Goal: Information Seeking & Learning: Learn about a topic

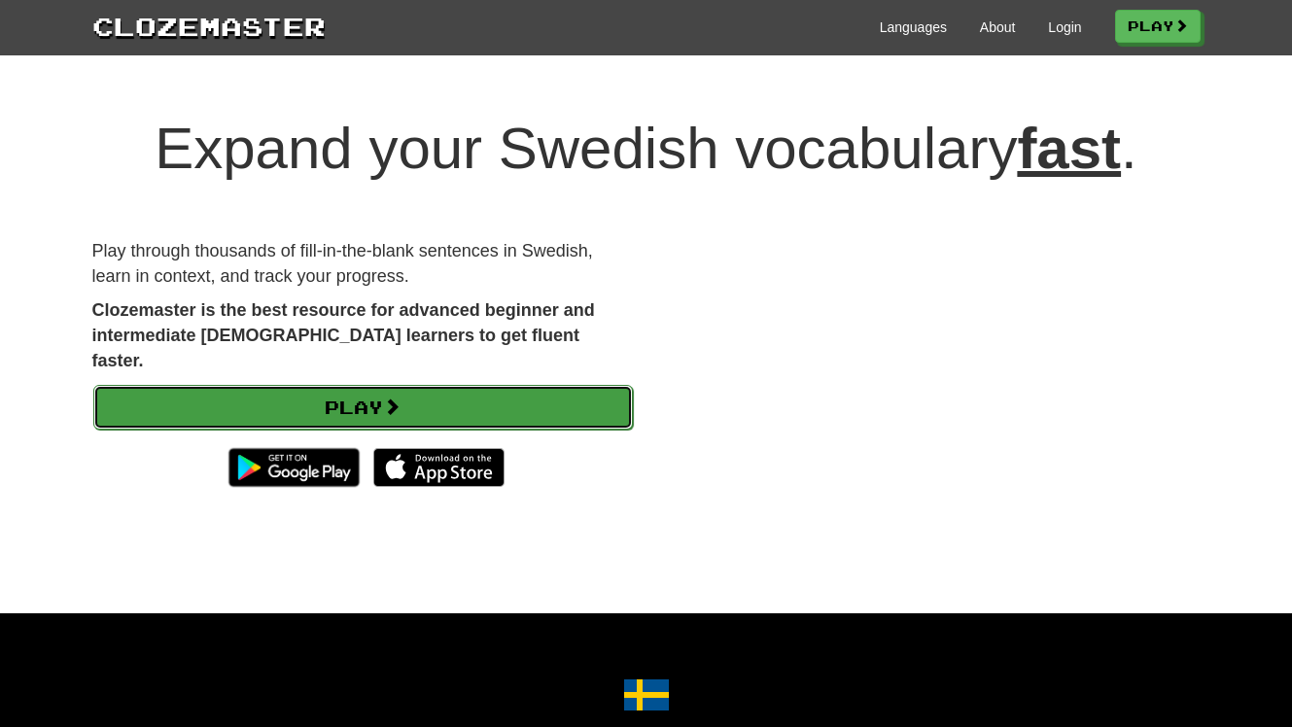
click at [401, 398] on span at bounding box center [392, 407] width 18 height 18
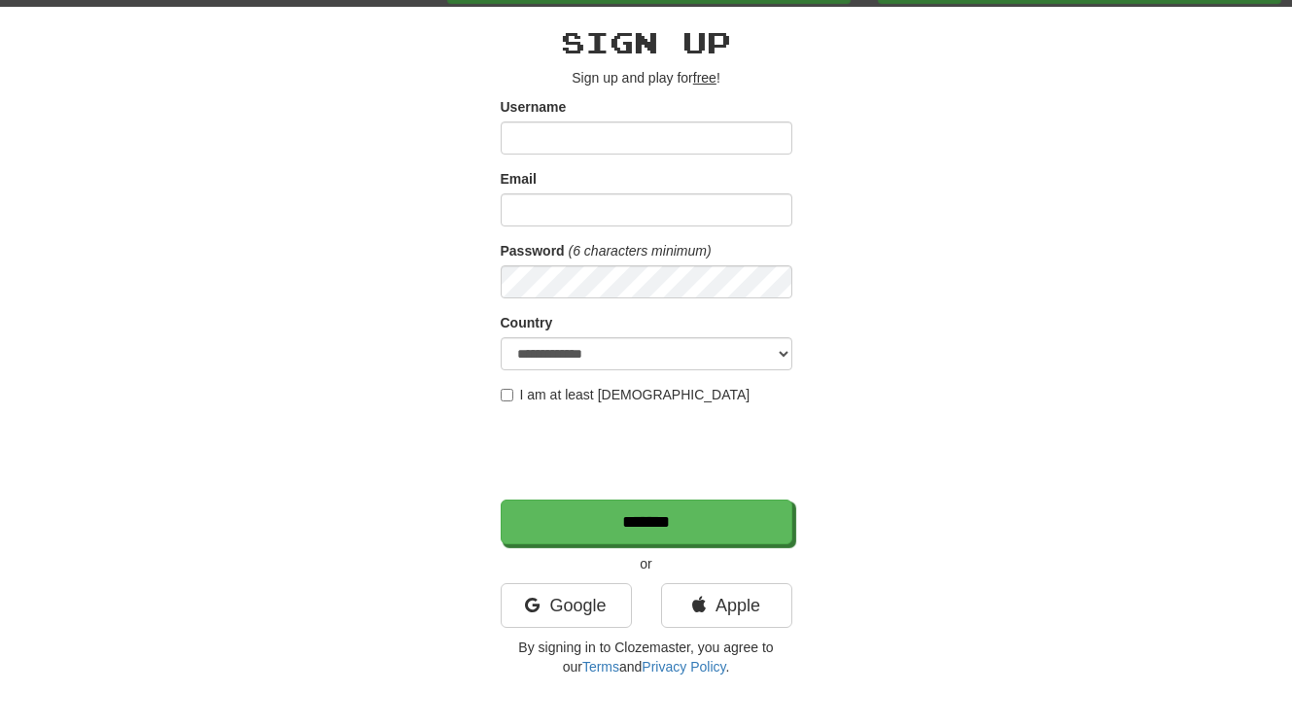
scroll to position [81, 0]
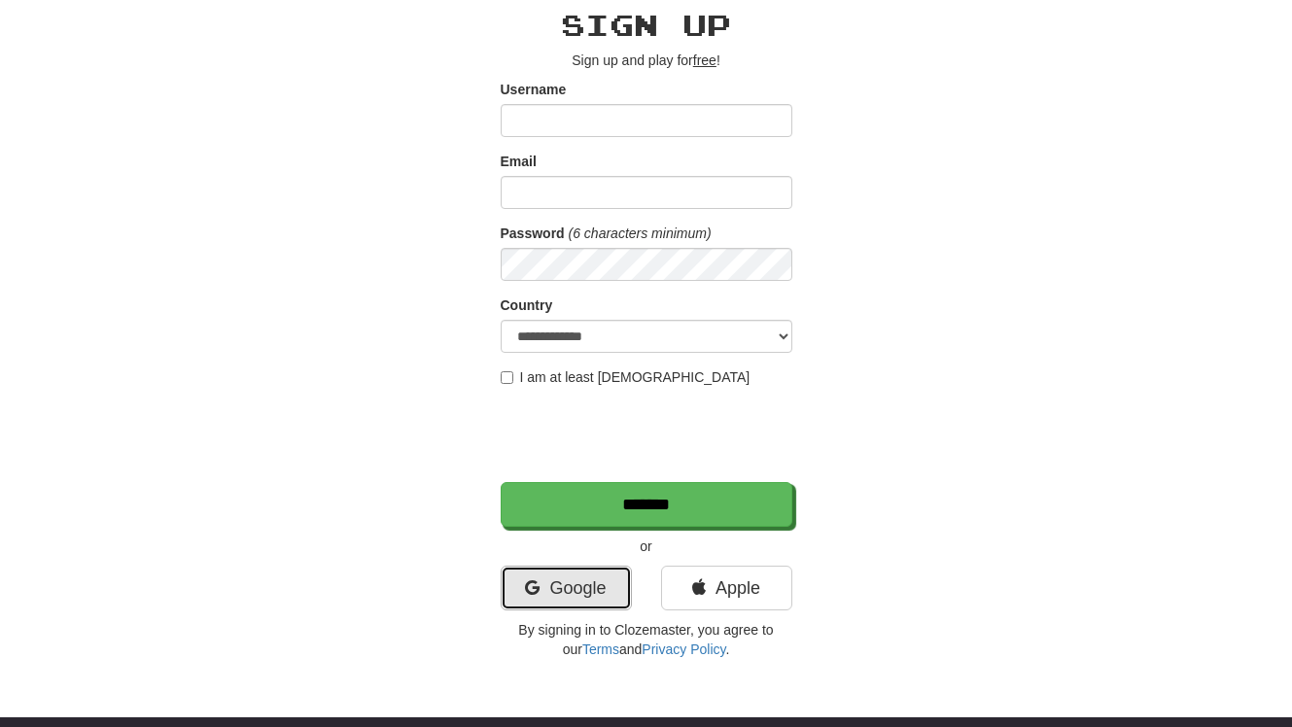
click at [567, 589] on link "Google" at bounding box center [566, 588] width 131 height 45
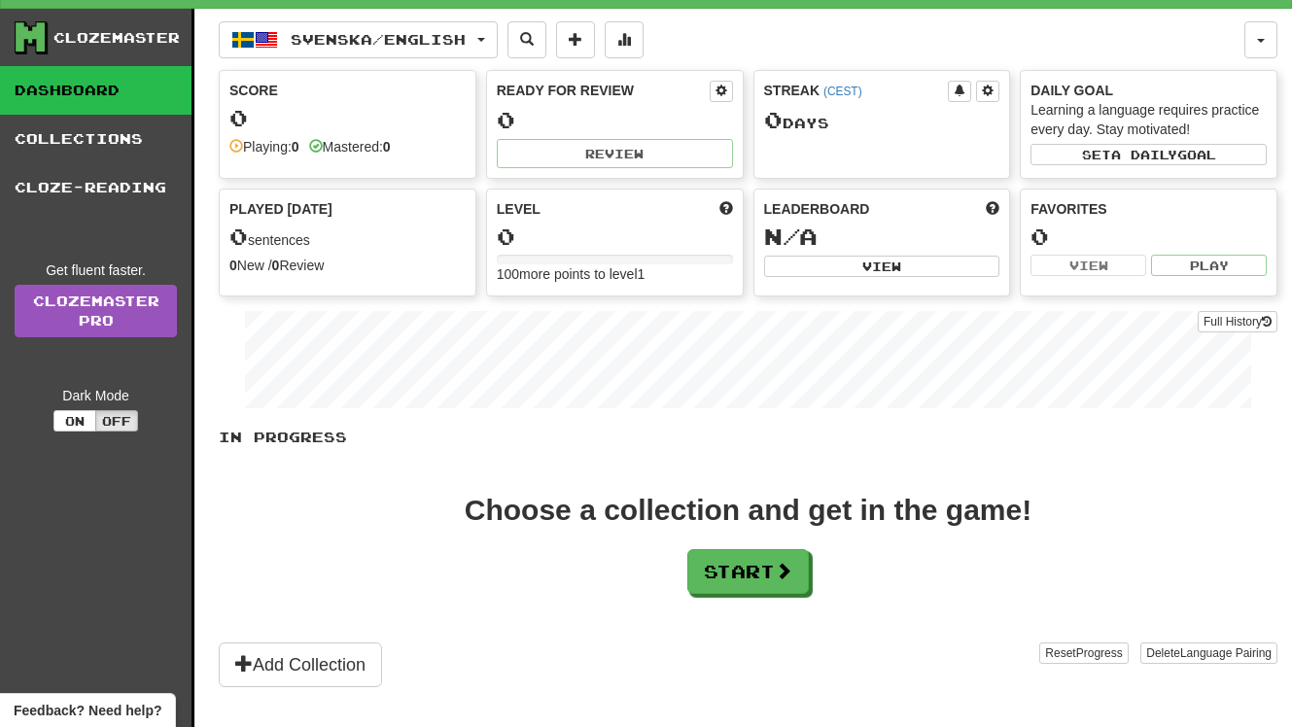
scroll to position [30, 0]
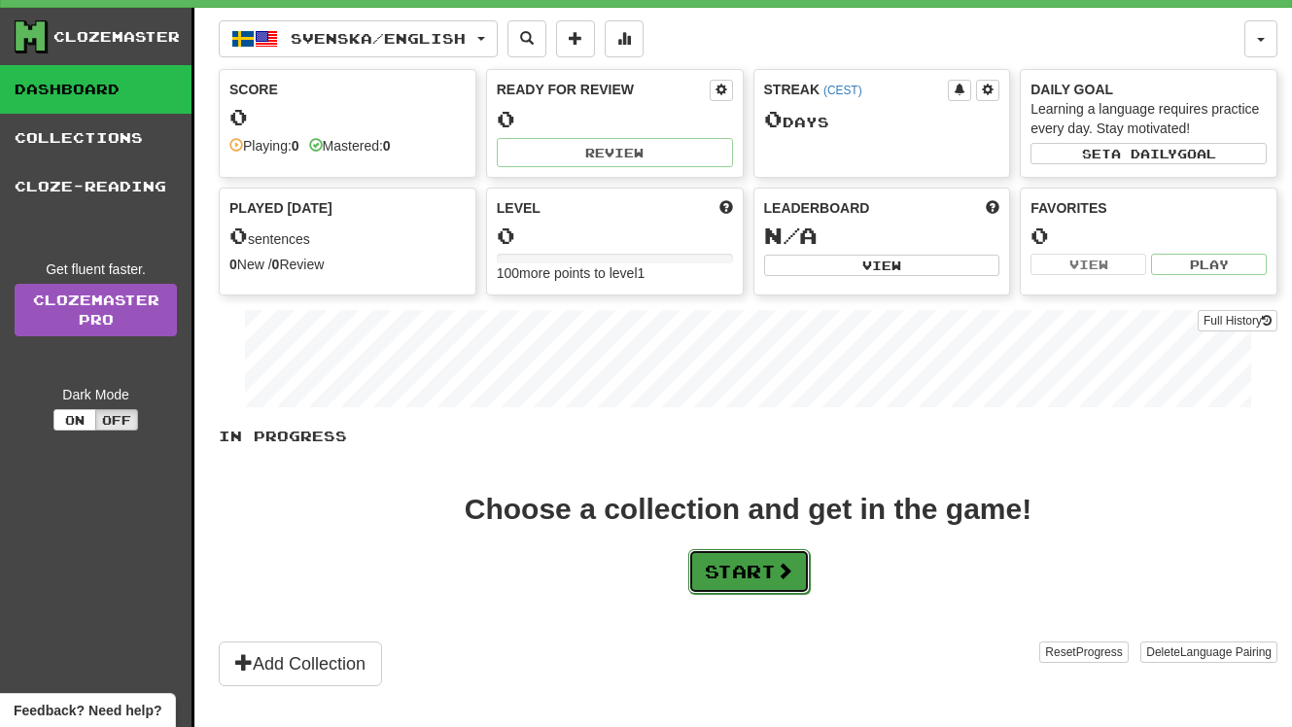
click at [747, 568] on button "Start" at bounding box center [749, 571] width 122 height 45
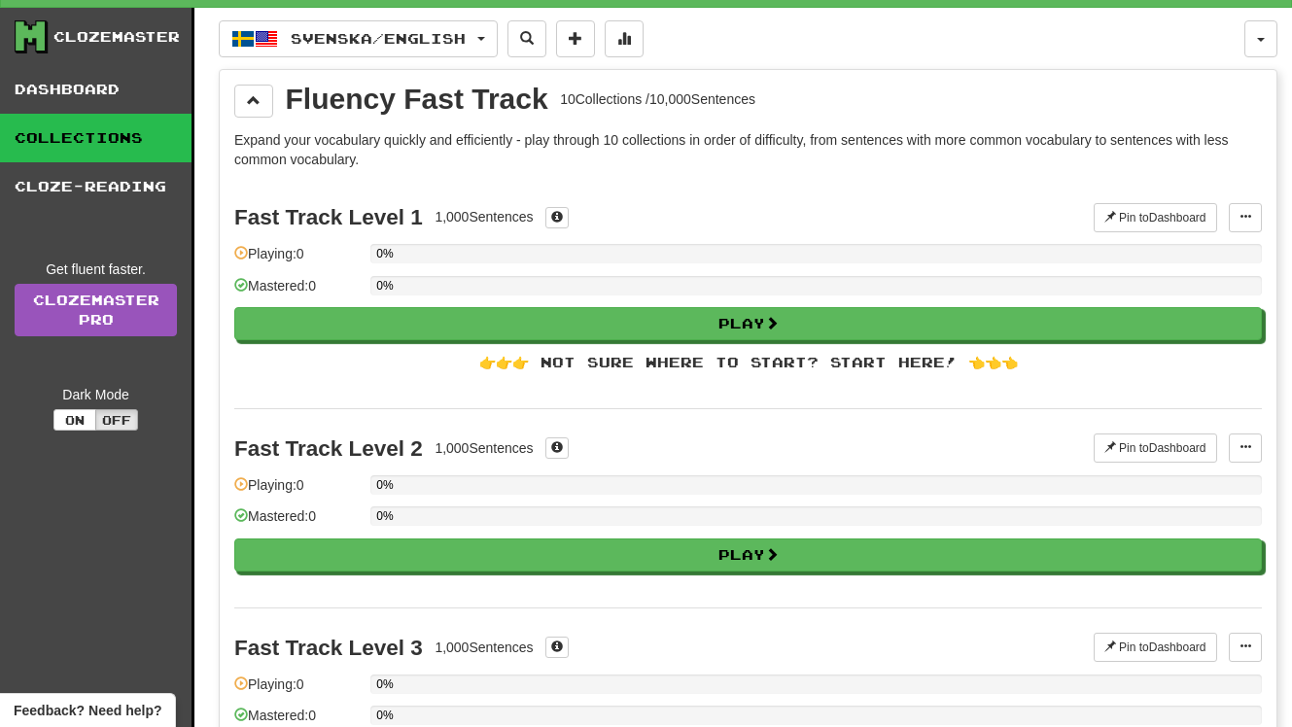
scroll to position [0, 0]
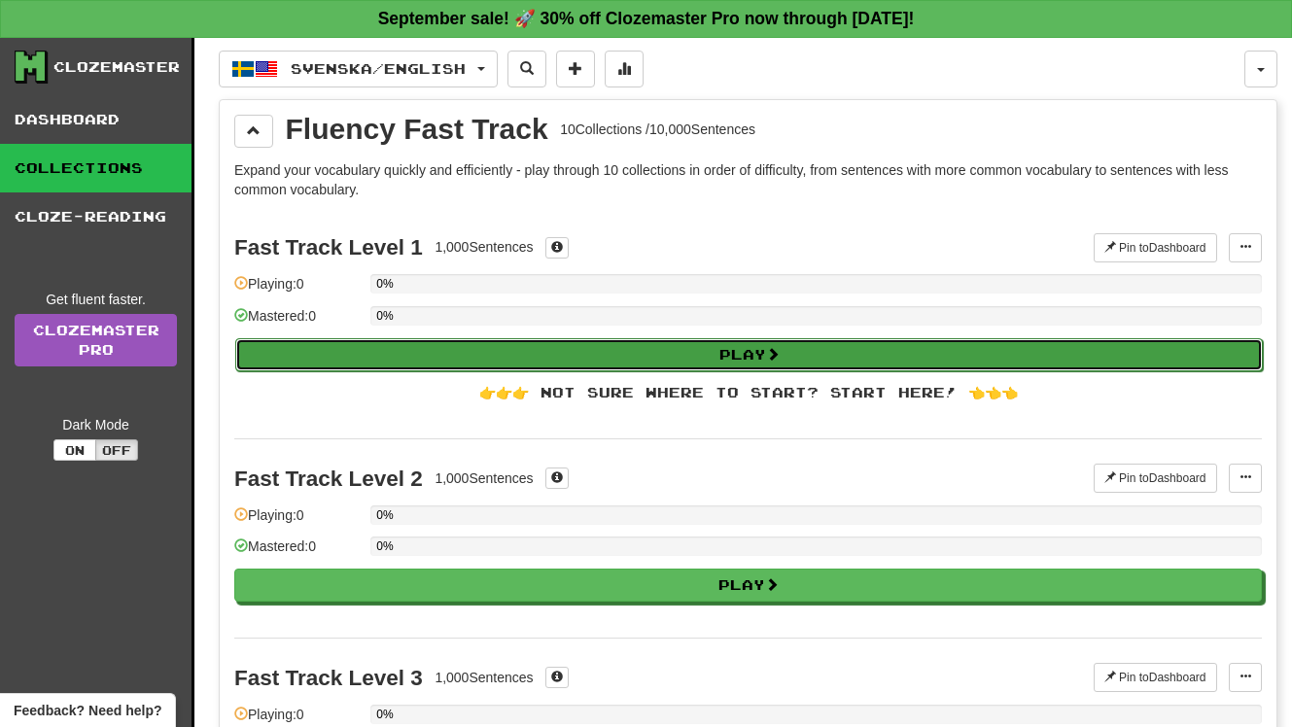
click at [668, 359] on button "Play" at bounding box center [749, 354] width 1028 height 33
select select "**"
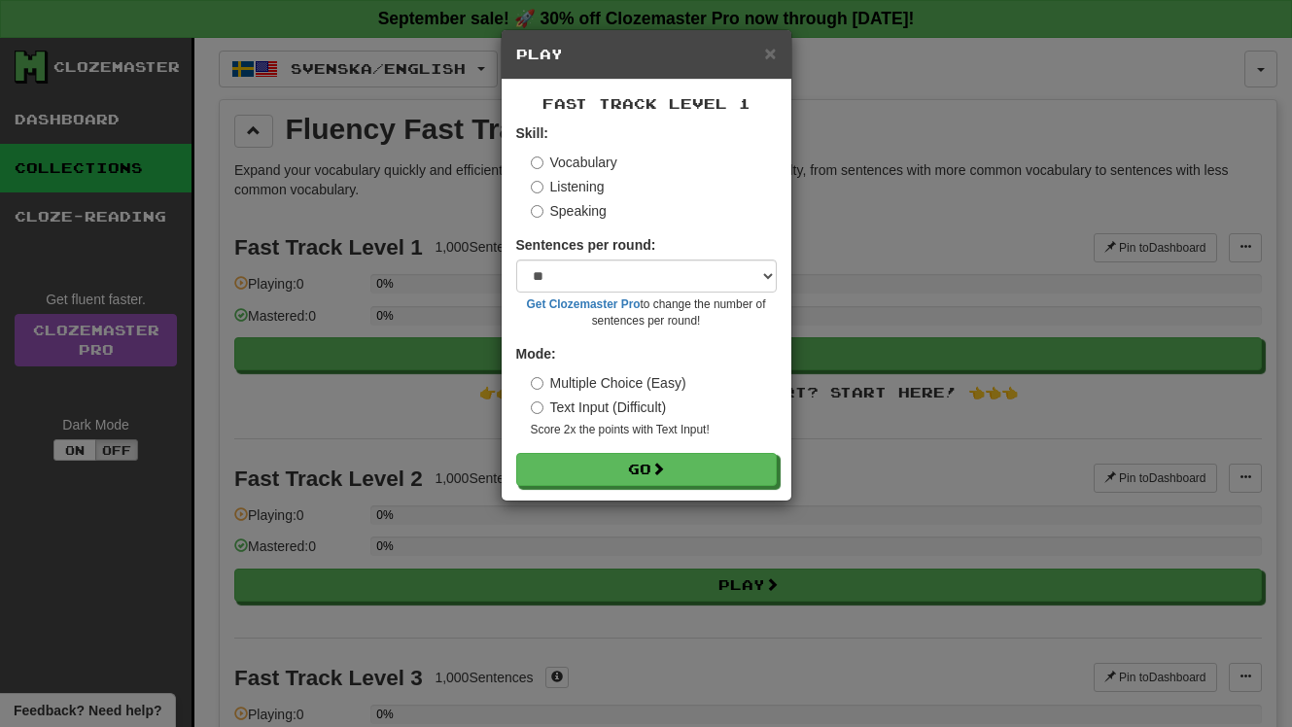
click at [630, 416] on label "Text Input (Difficult)" at bounding box center [599, 407] width 136 height 19
click at [570, 196] on label "Listening" at bounding box center [568, 186] width 74 height 19
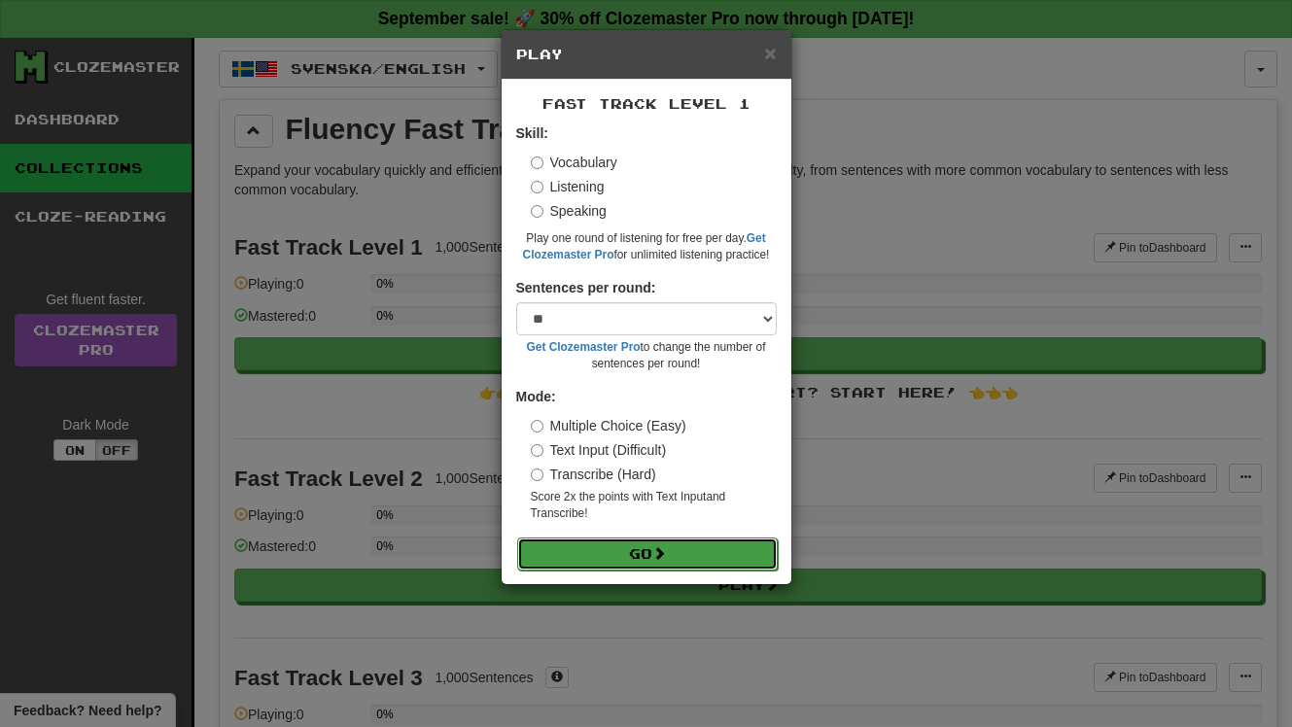
click at [636, 553] on button "Go" at bounding box center [647, 554] width 261 height 33
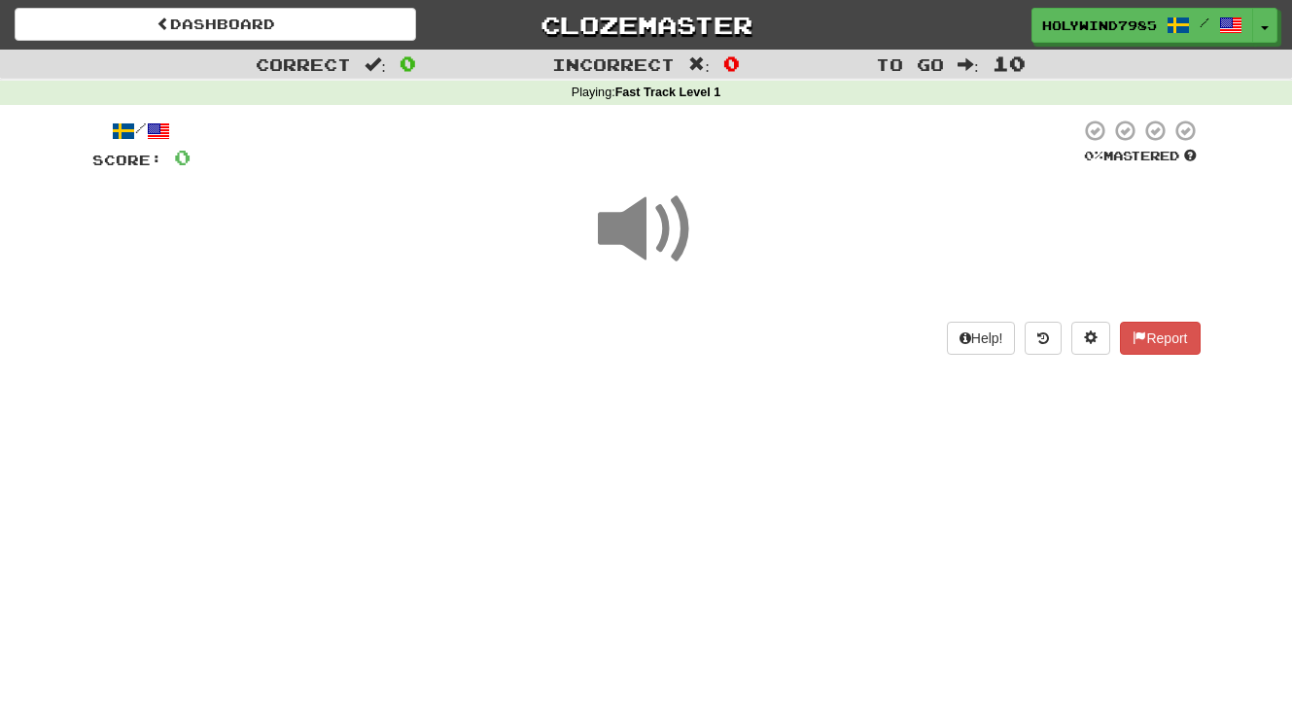
click at [638, 231] on span at bounding box center [646, 229] width 97 height 97
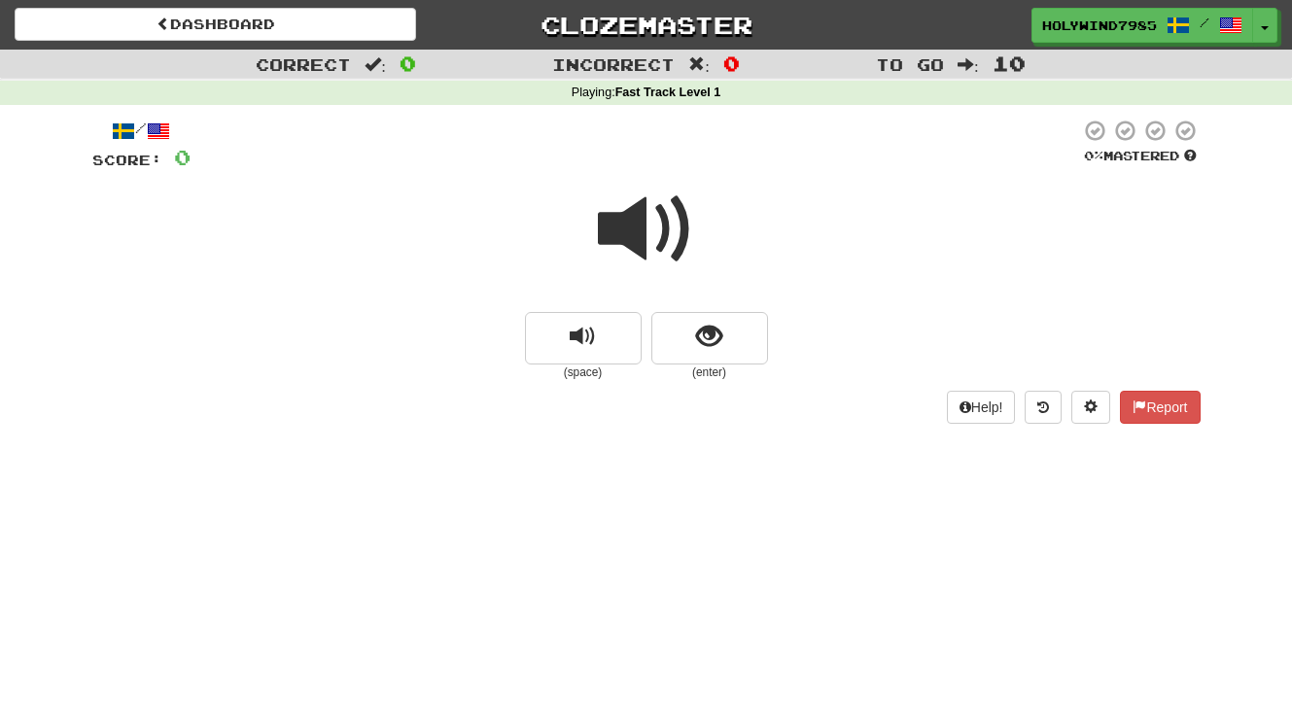
click at [651, 240] on span at bounding box center [646, 229] width 97 height 97
click at [628, 211] on span at bounding box center [646, 229] width 97 height 97
click at [721, 335] on span "show sentence" at bounding box center [709, 337] width 26 height 26
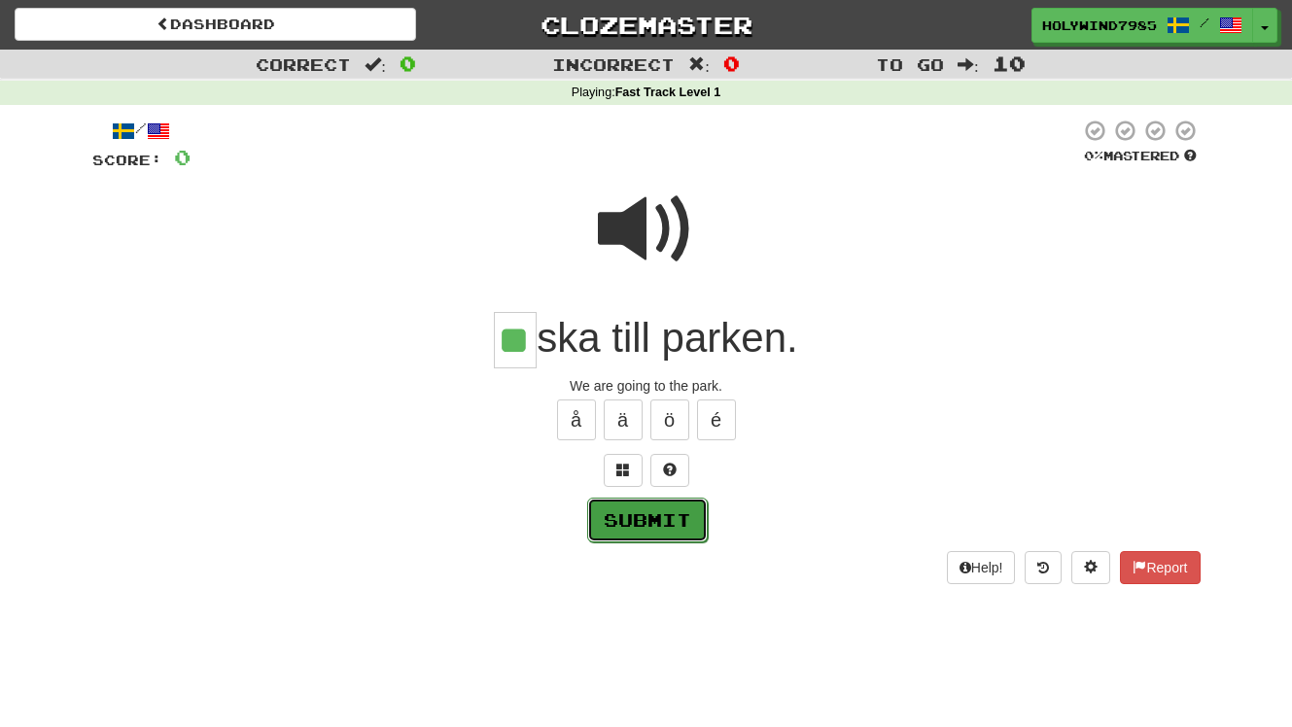
click at [639, 524] on button "Submit" at bounding box center [647, 520] width 121 height 45
type input "**"
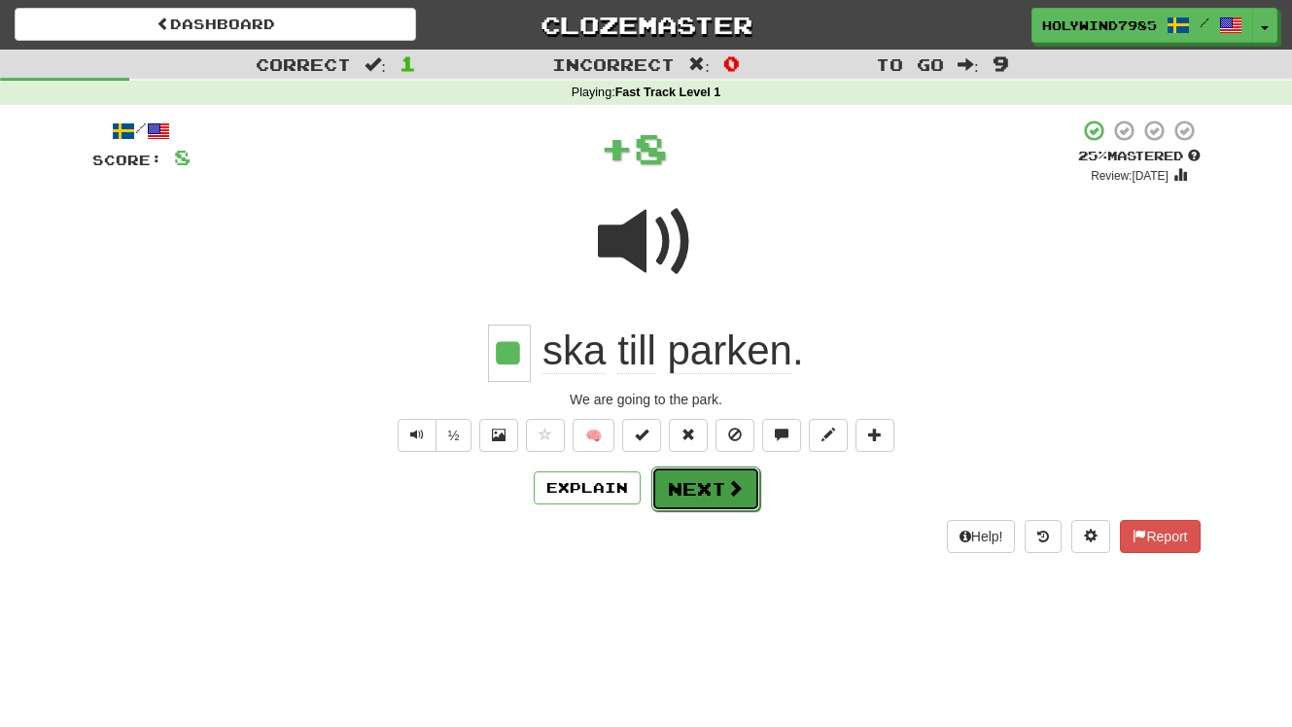
click at [726, 489] on span at bounding box center [735, 488] width 18 height 18
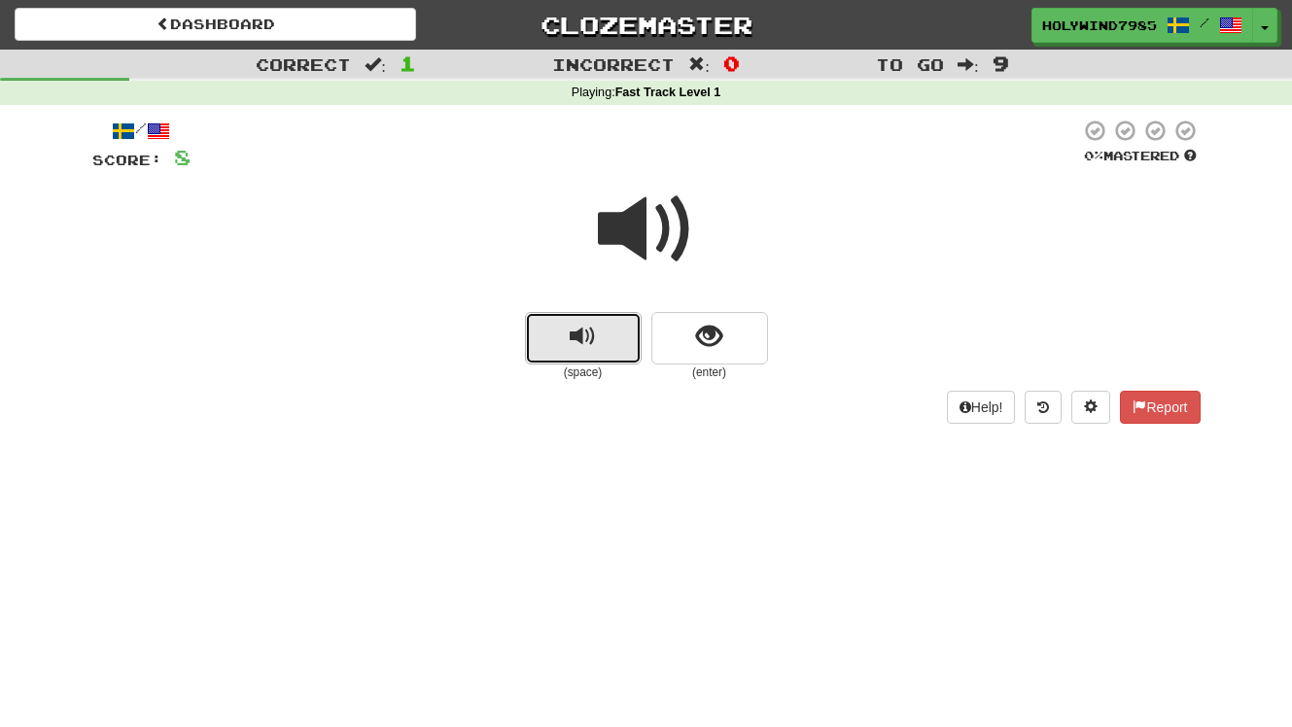
click at [593, 334] on span "replay audio" at bounding box center [583, 337] width 26 height 26
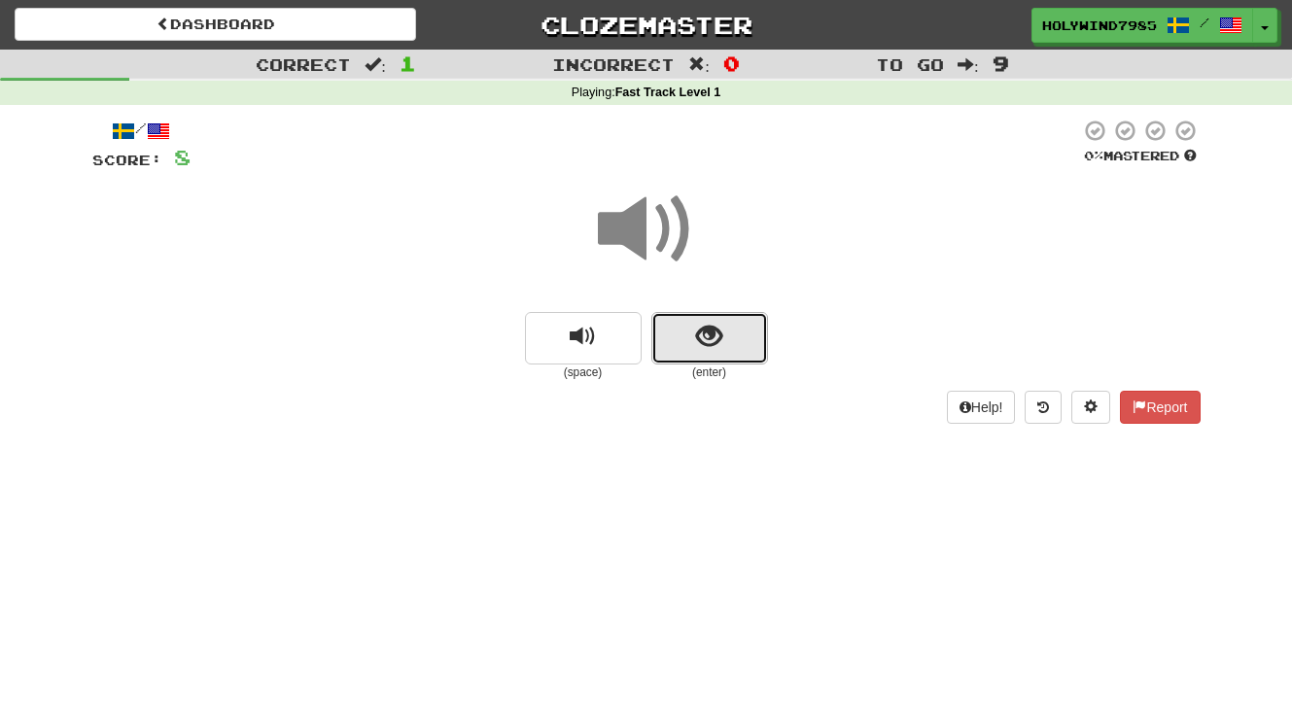
click at [743, 329] on button "show sentence" at bounding box center [709, 338] width 117 height 53
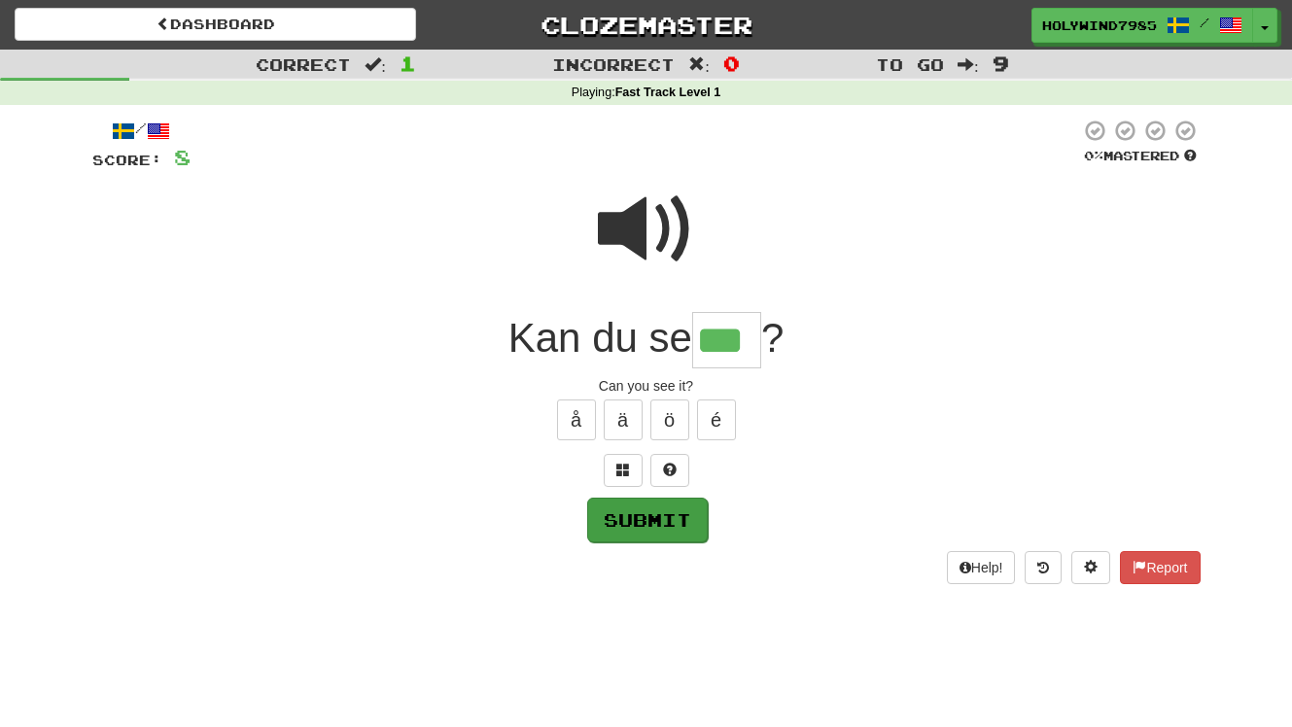
type input "***"
click at [660, 520] on button "Submit" at bounding box center [647, 520] width 121 height 45
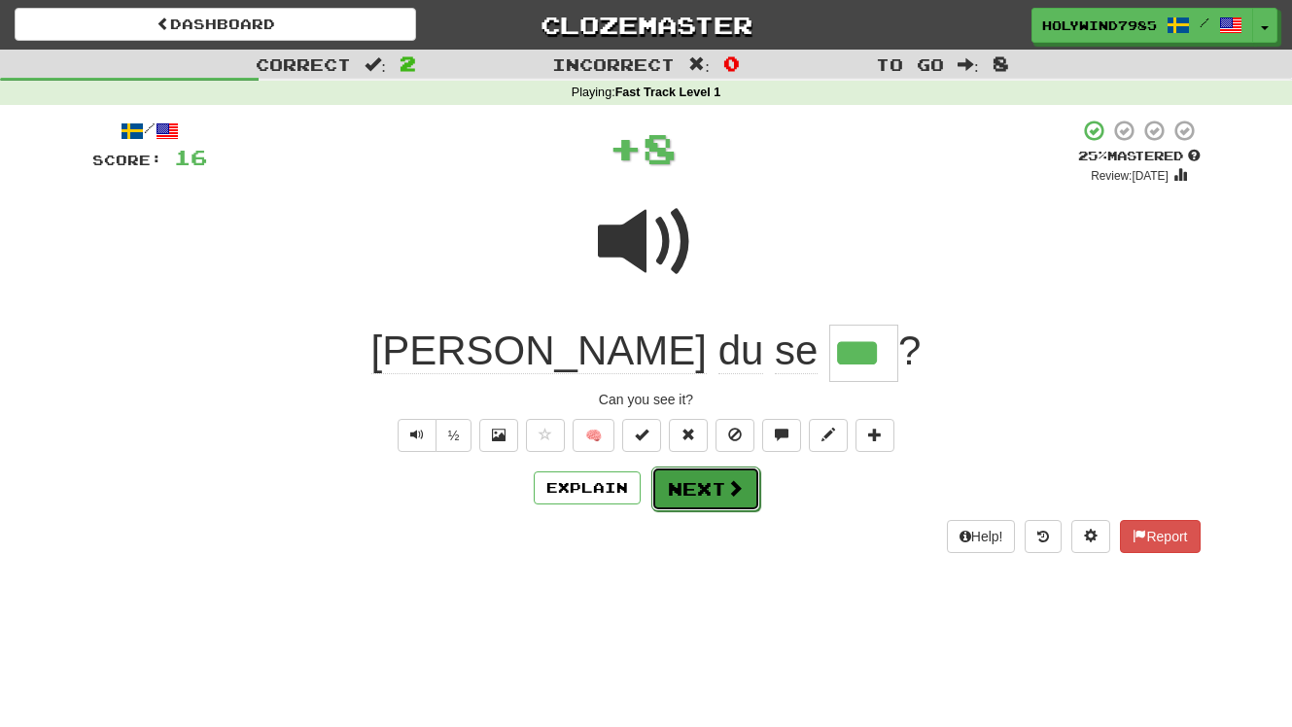
click at [726, 496] on span at bounding box center [735, 488] width 18 height 18
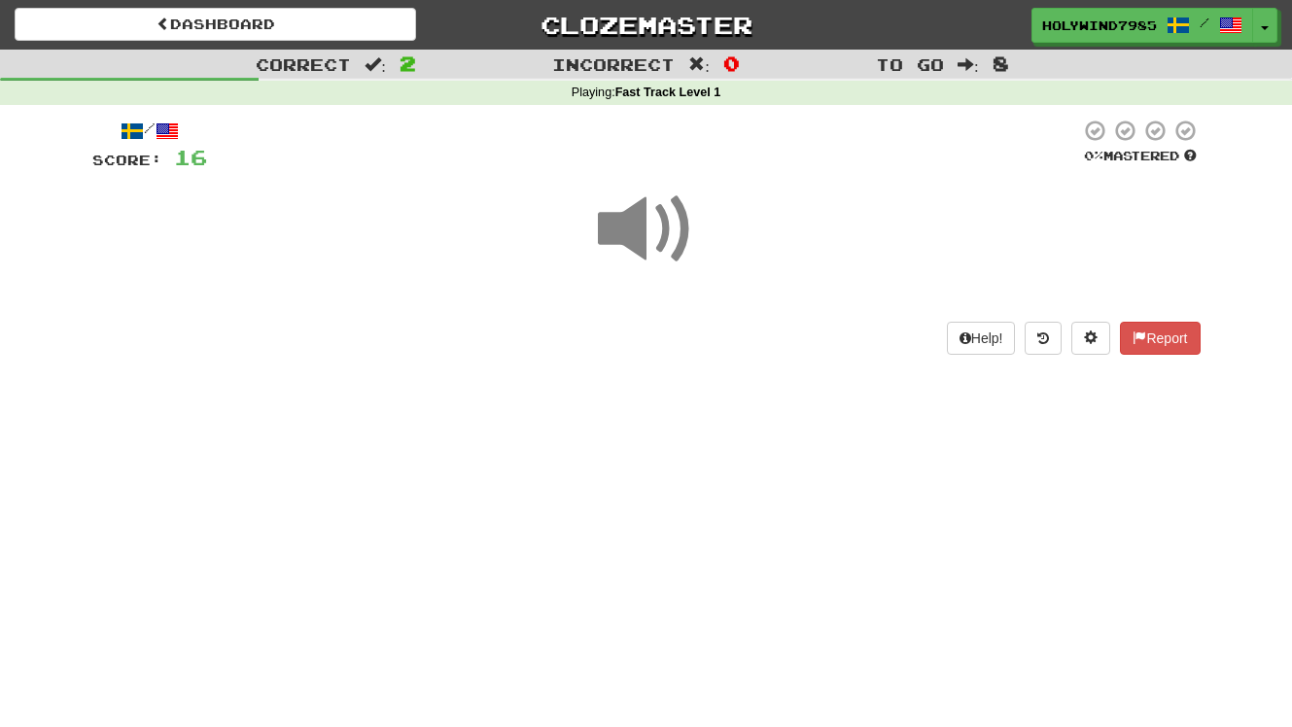
click at [678, 241] on span at bounding box center [646, 229] width 97 height 97
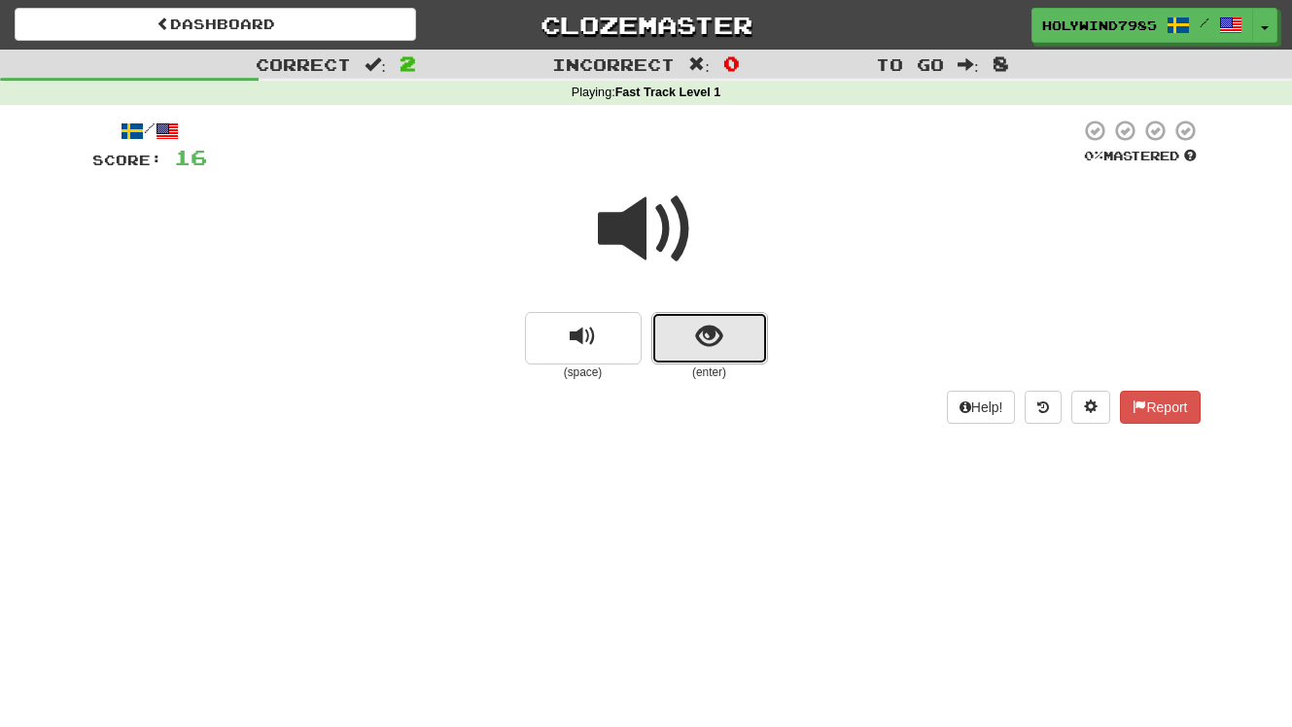
click at [720, 355] on button "show sentence" at bounding box center [709, 338] width 117 height 53
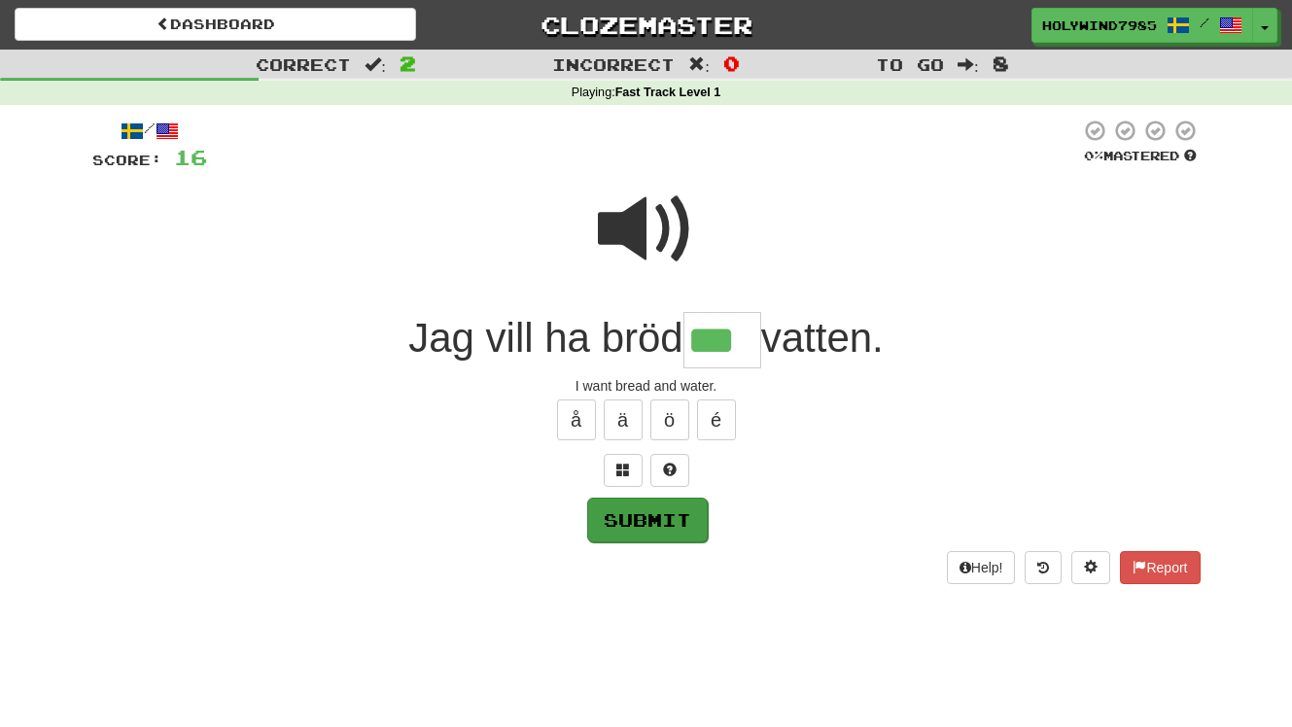
type input "***"
click at [639, 526] on button "Submit" at bounding box center [647, 520] width 121 height 45
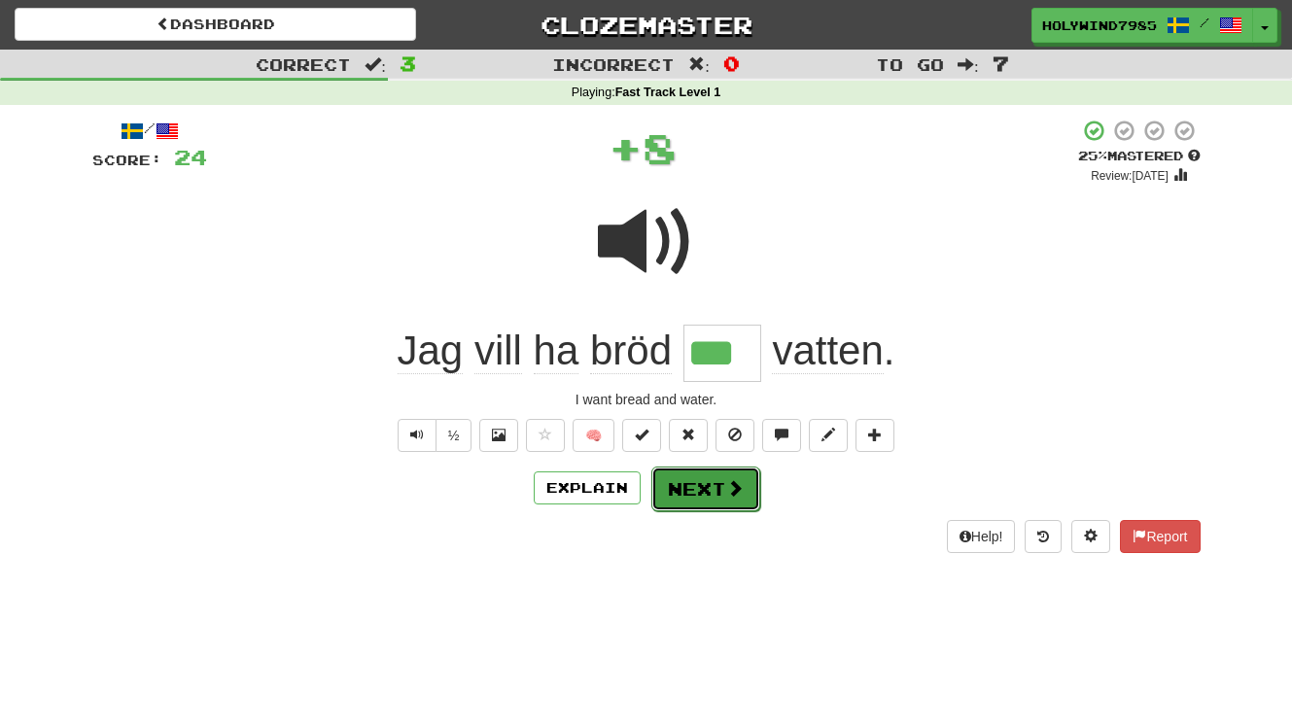
click at [703, 494] on button "Next" at bounding box center [705, 489] width 109 height 45
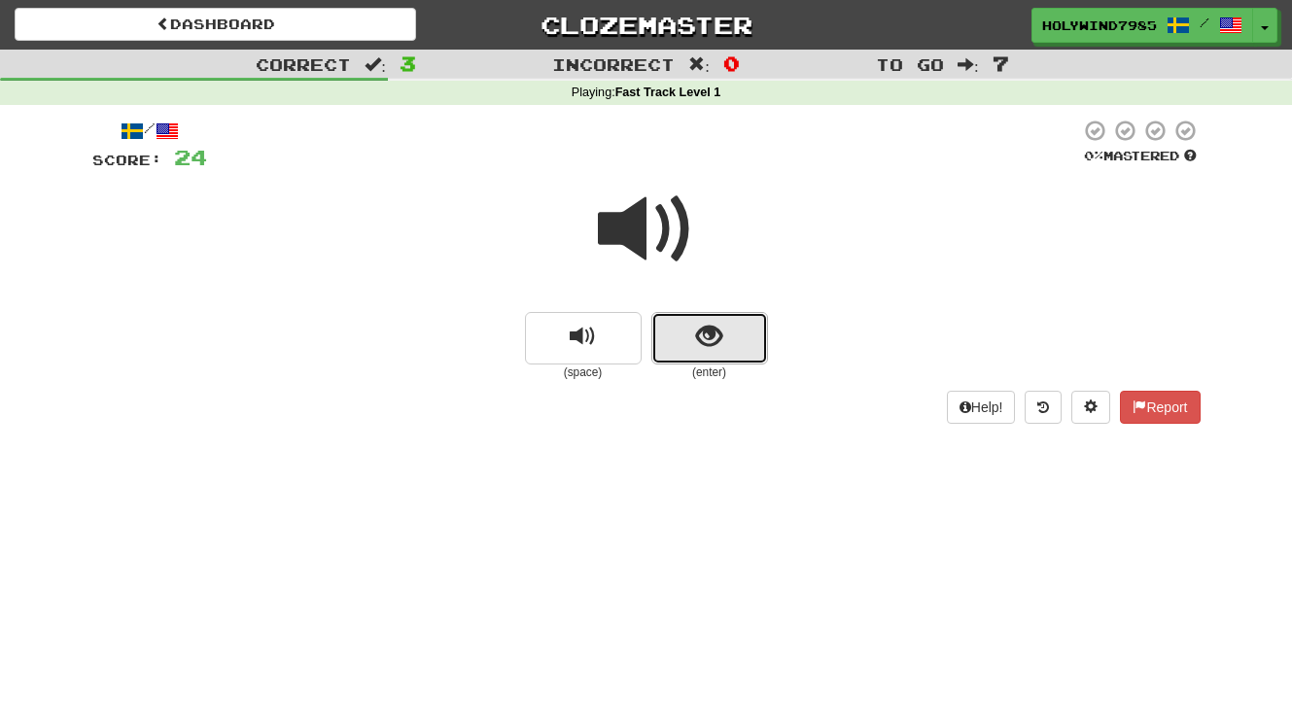
click at [698, 324] on span "show sentence" at bounding box center [709, 337] width 26 height 26
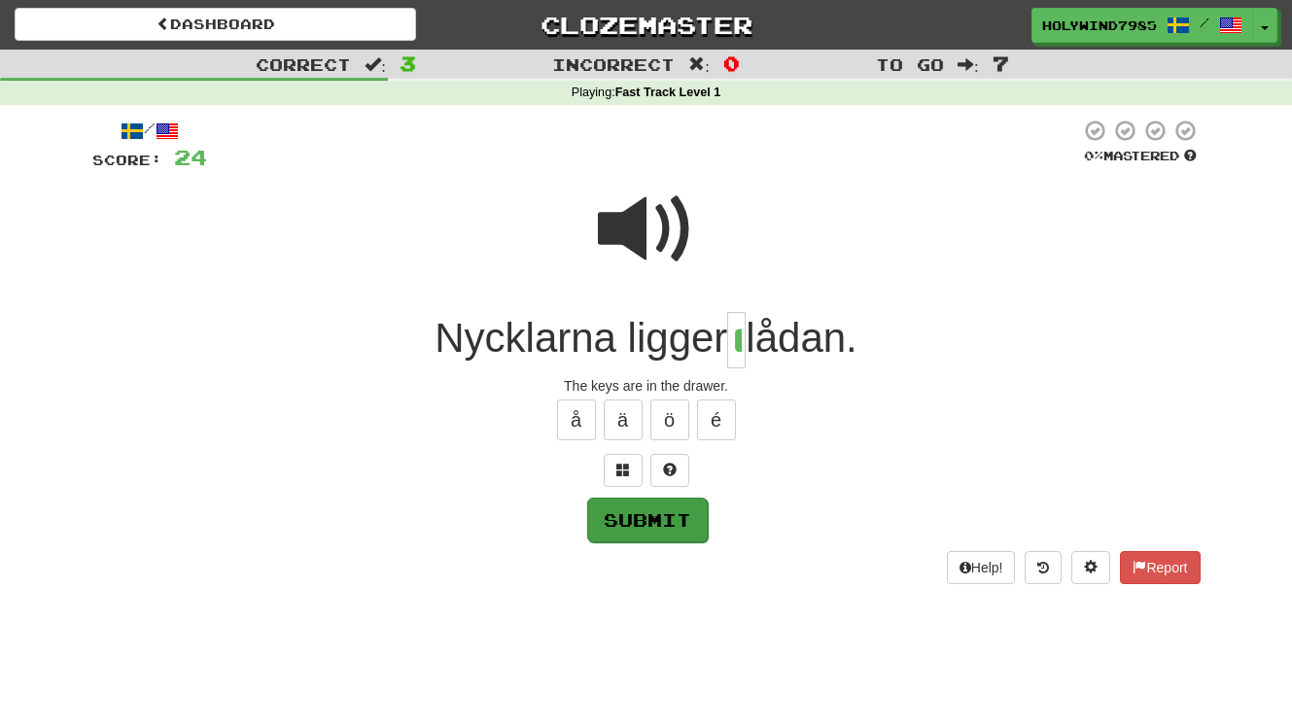
type input "*"
click at [639, 530] on button "Submit" at bounding box center [647, 520] width 121 height 45
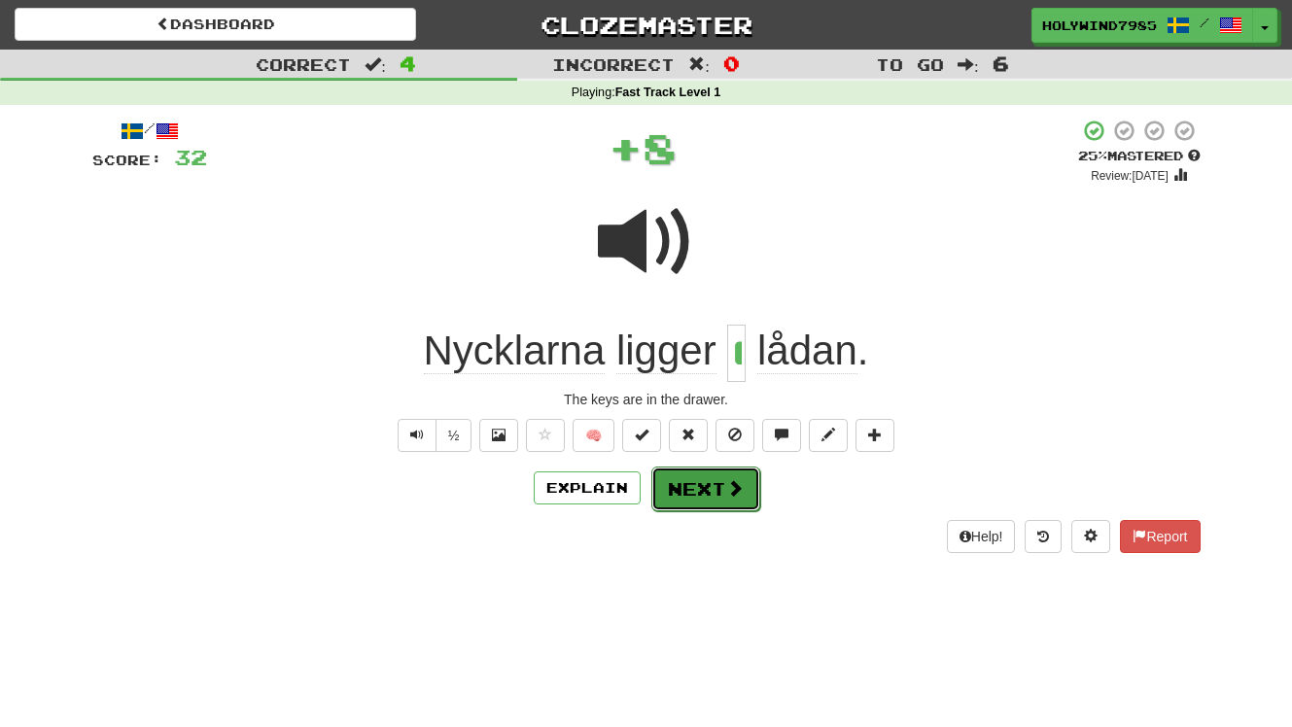
click at [726, 490] on span at bounding box center [735, 488] width 18 height 18
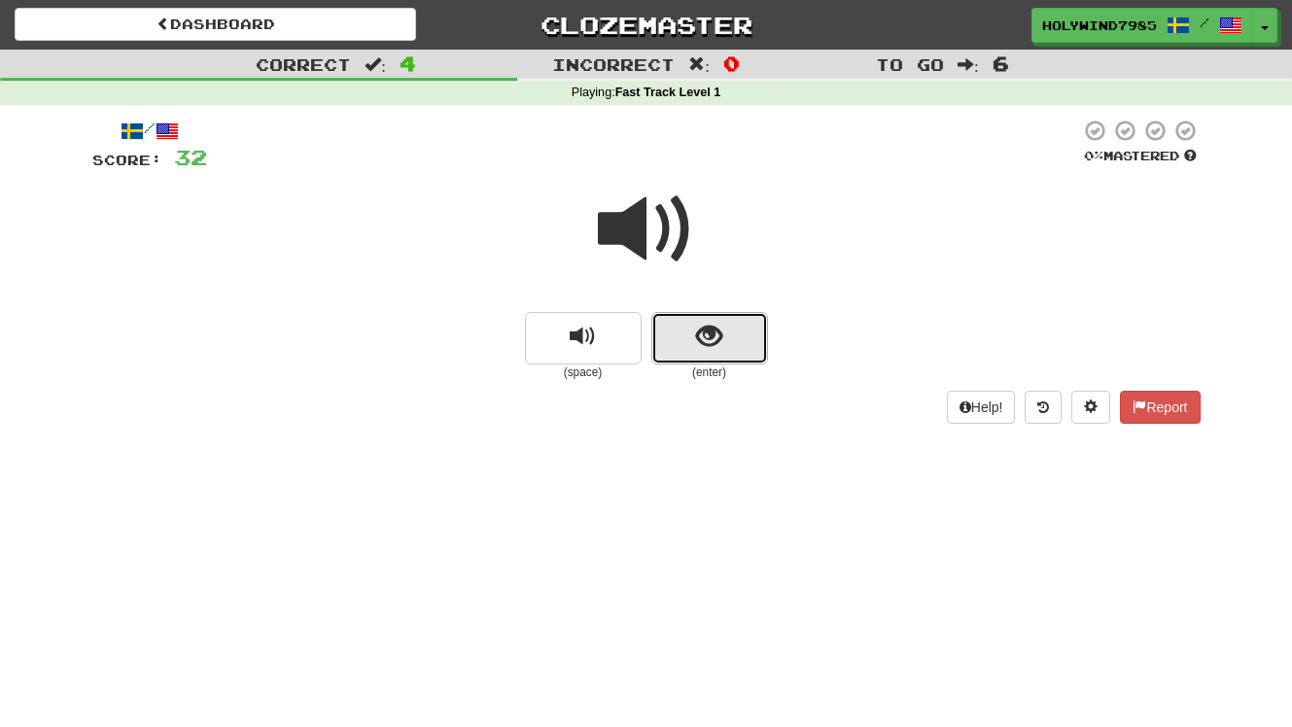
click at [719, 347] on span "show sentence" at bounding box center [709, 337] width 26 height 26
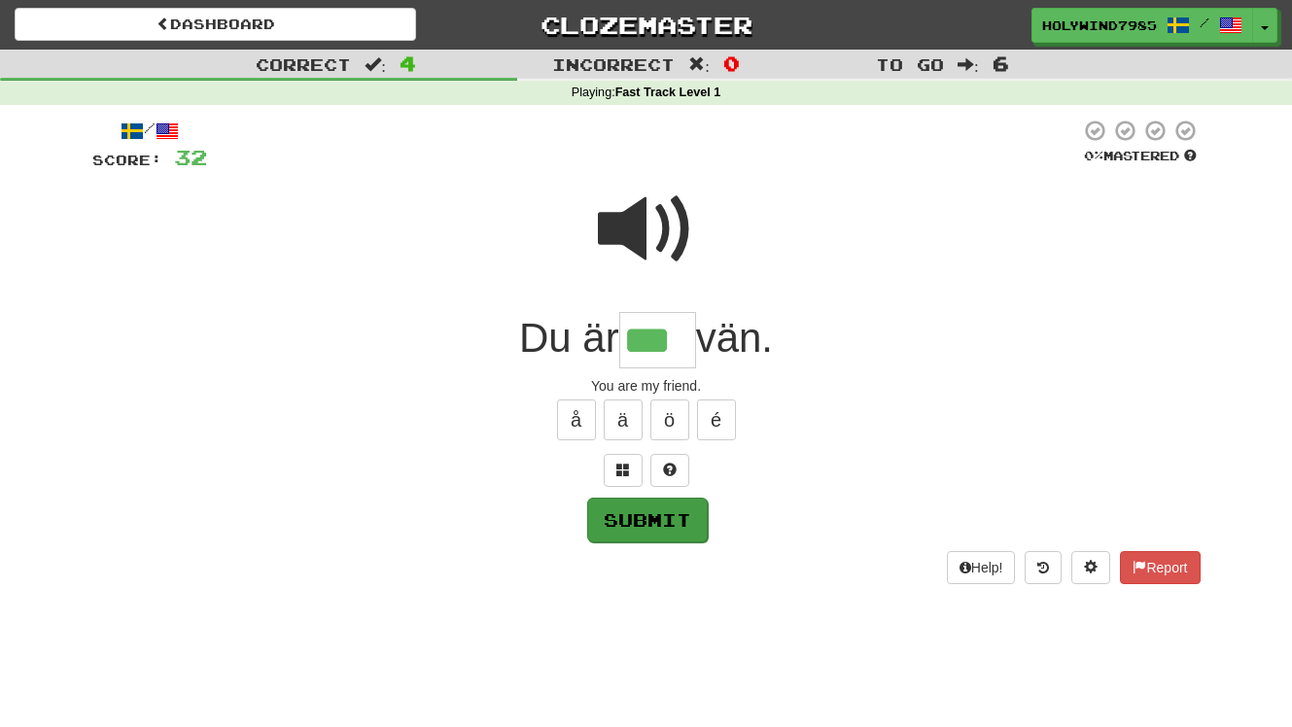
type input "***"
click at [682, 522] on button "Submit" at bounding box center [647, 520] width 121 height 45
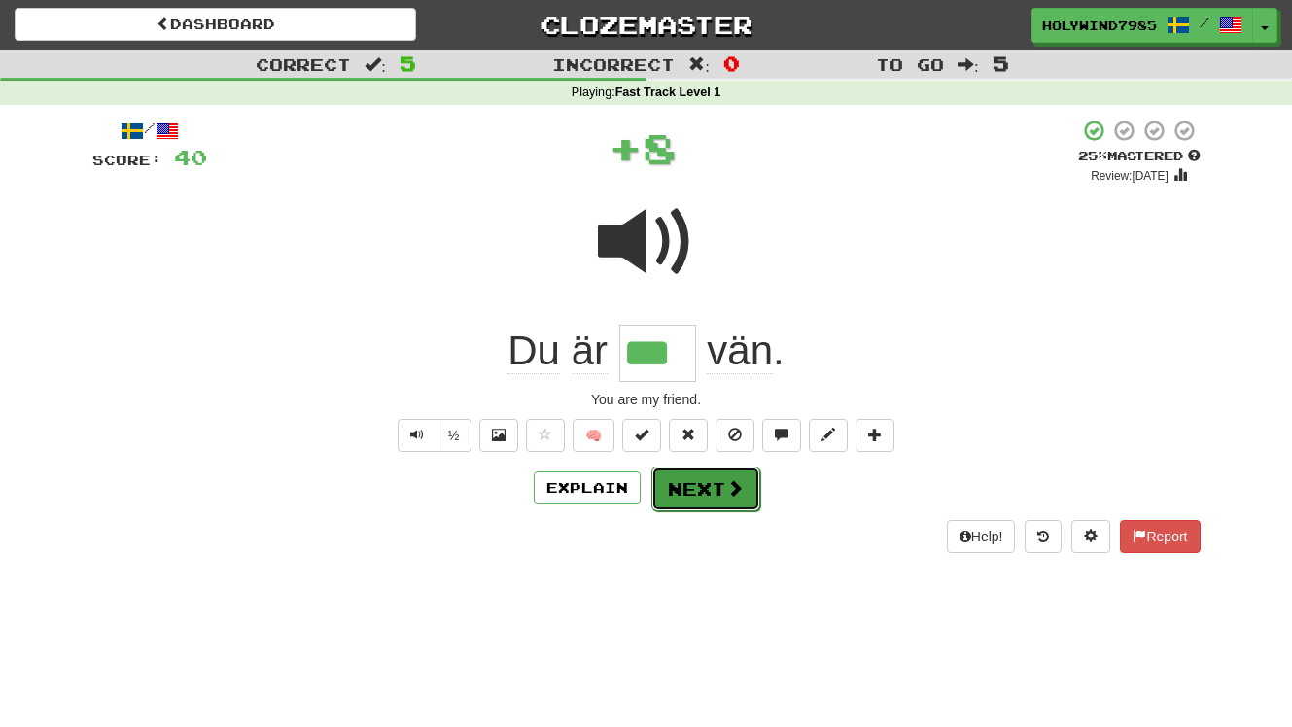
click at [707, 476] on button "Next" at bounding box center [705, 489] width 109 height 45
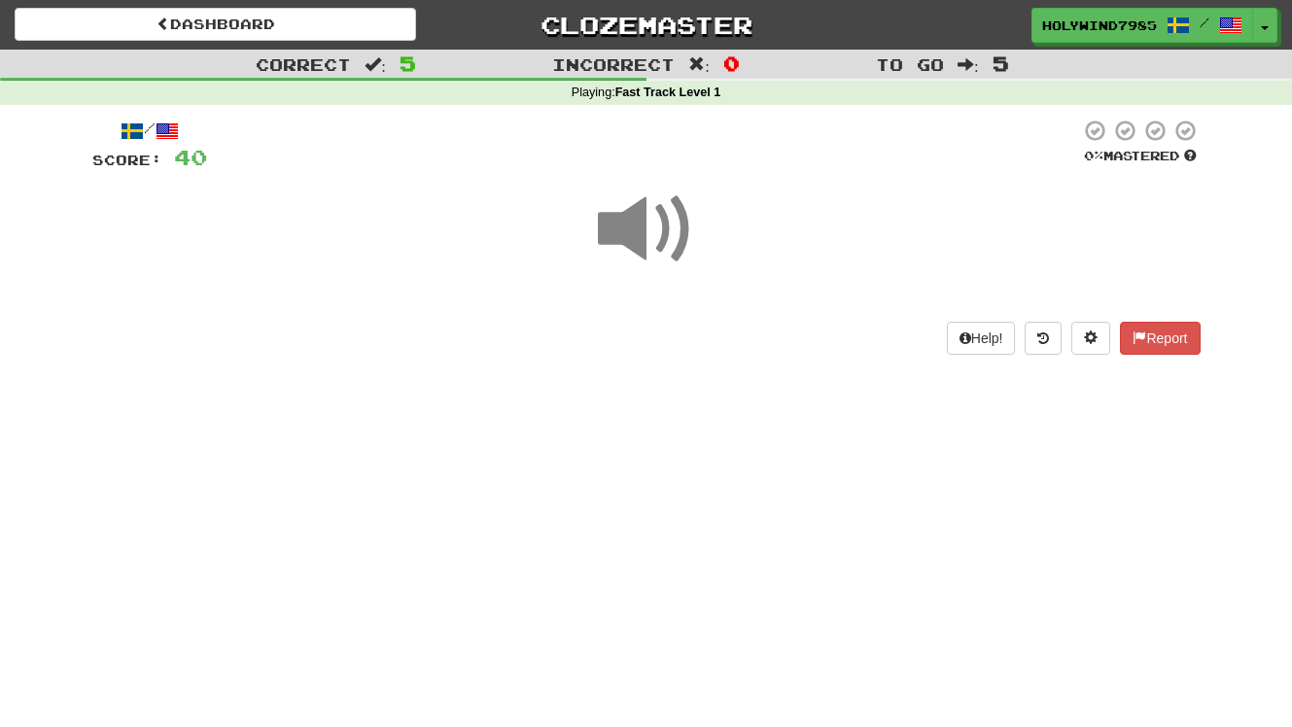
click at [618, 228] on span at bounding box center [646, 229] width 97 height 97
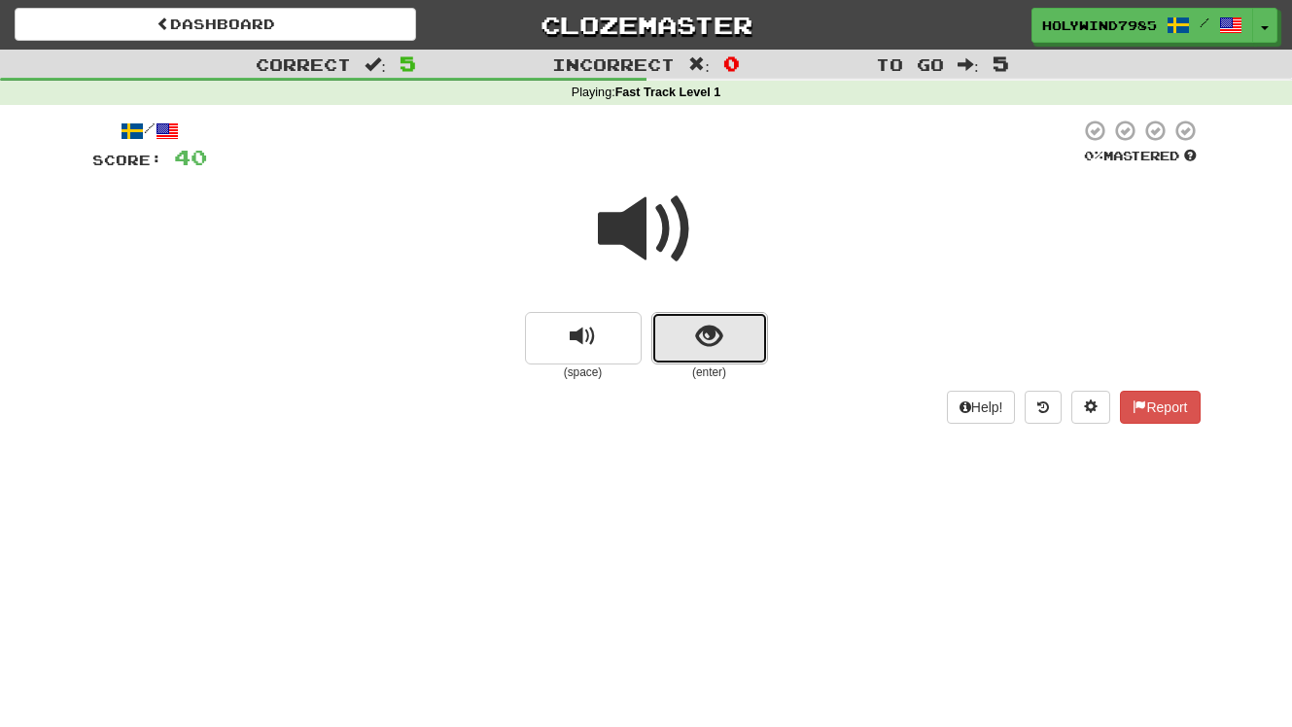
click at [680, 348] on button "show sentence" at bounding box center [709, 338] width 117 height 53
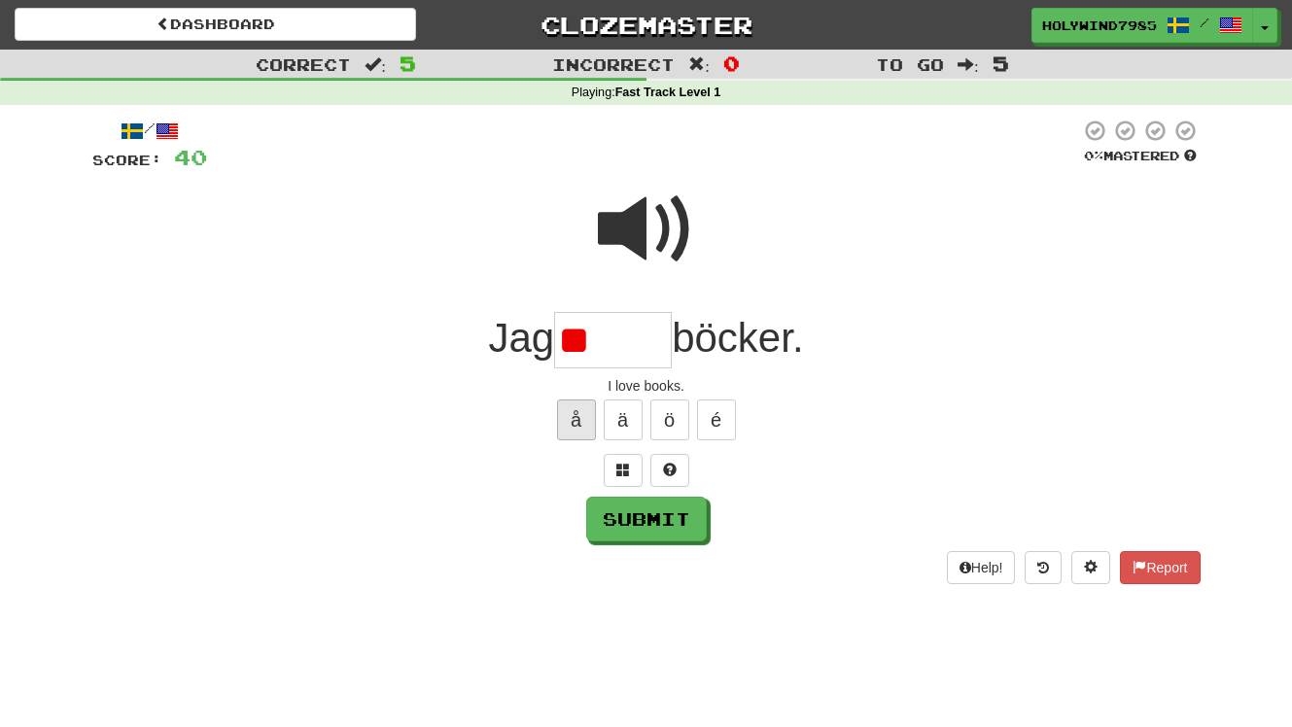
type input "*"
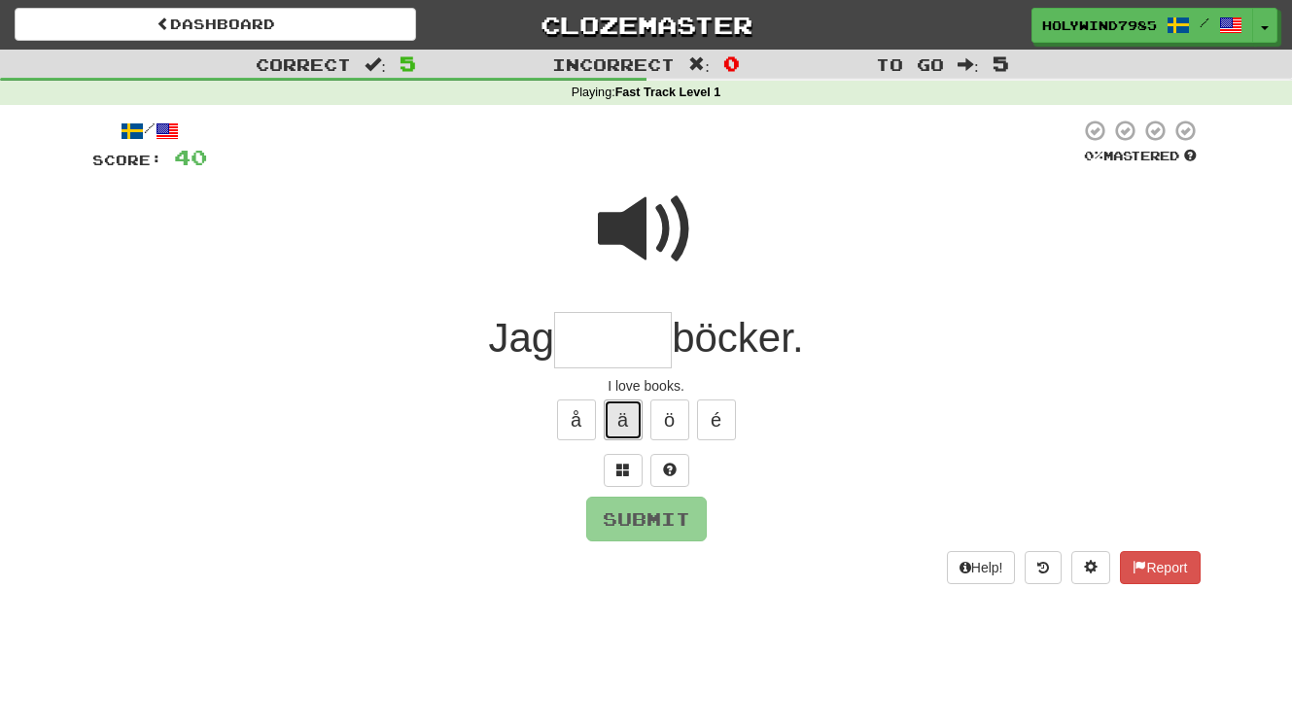
click at [630, 420] on button "ä" at bounding box center [623, 420] width 39 height 41
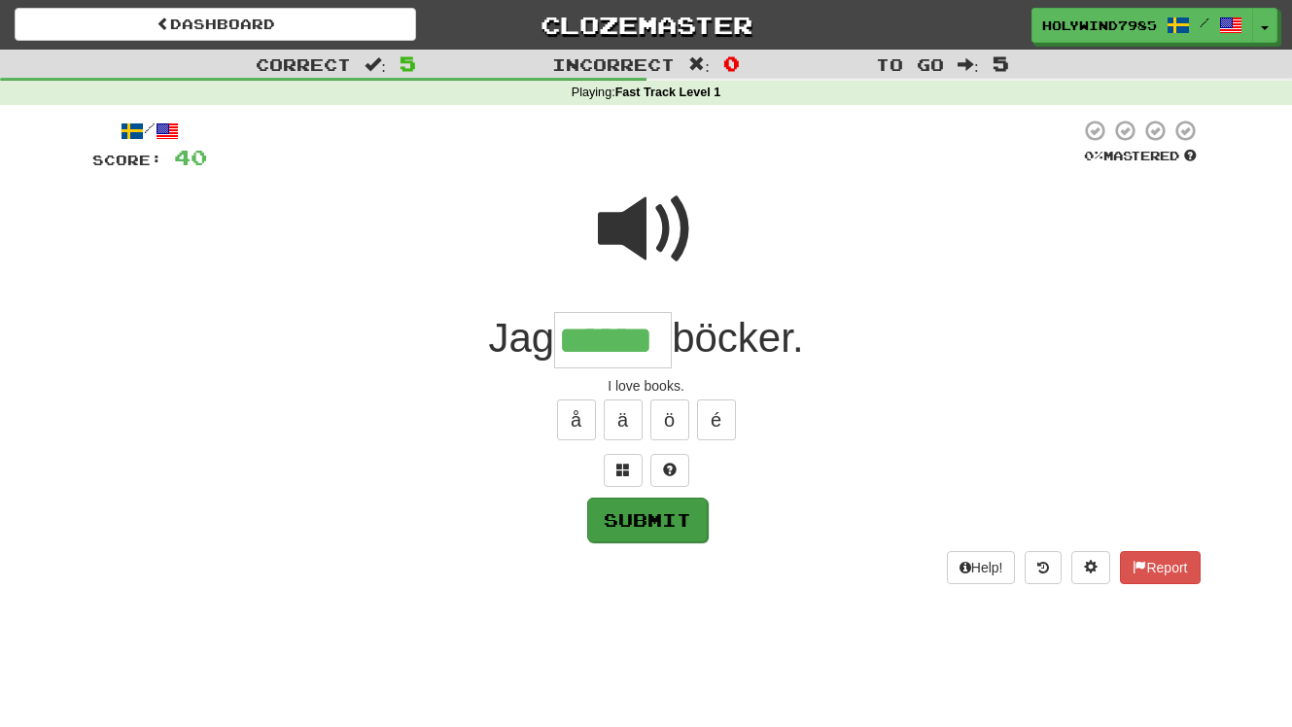
type input "******"
click at [666, 524] on button "Submit" at bounding box center [647, 520] width 121 height 45
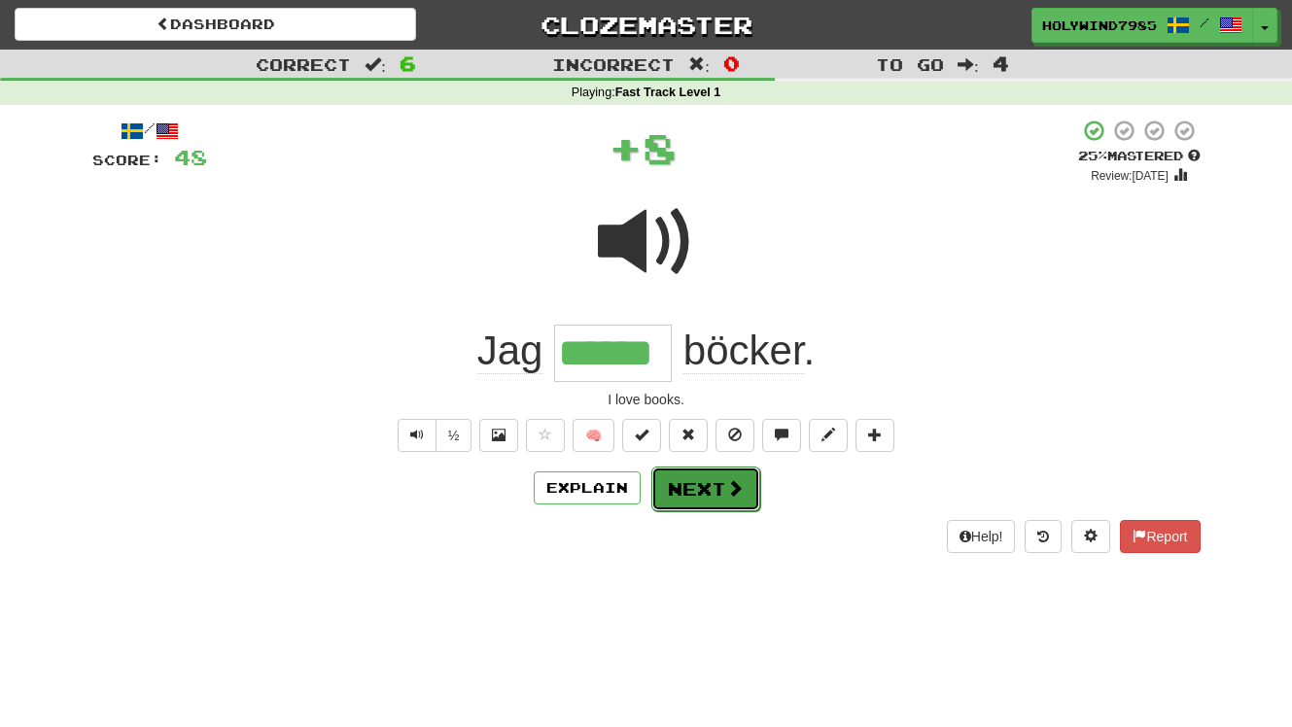
click at [732, 495] on span at bounding box center [735, 488] width 18 height 18
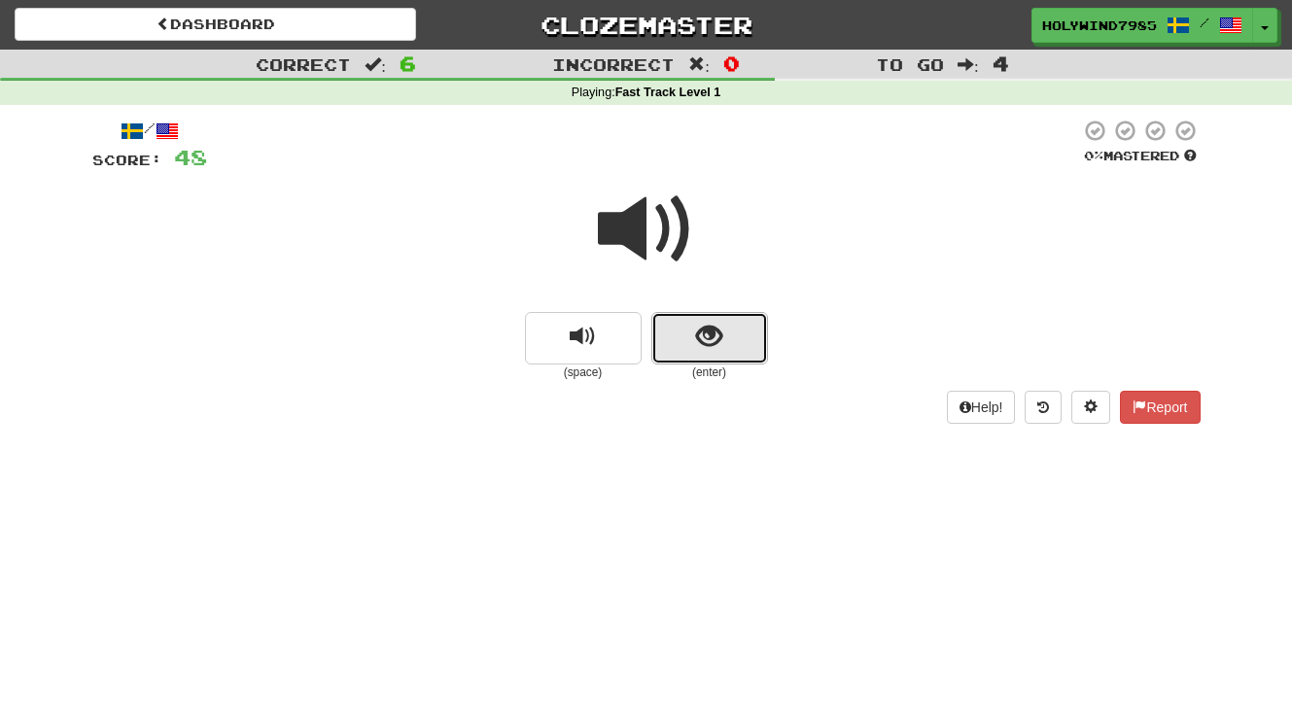
click at [705, 350] on span "show sentence" at bounding box center [709, 337] width 26 height 26
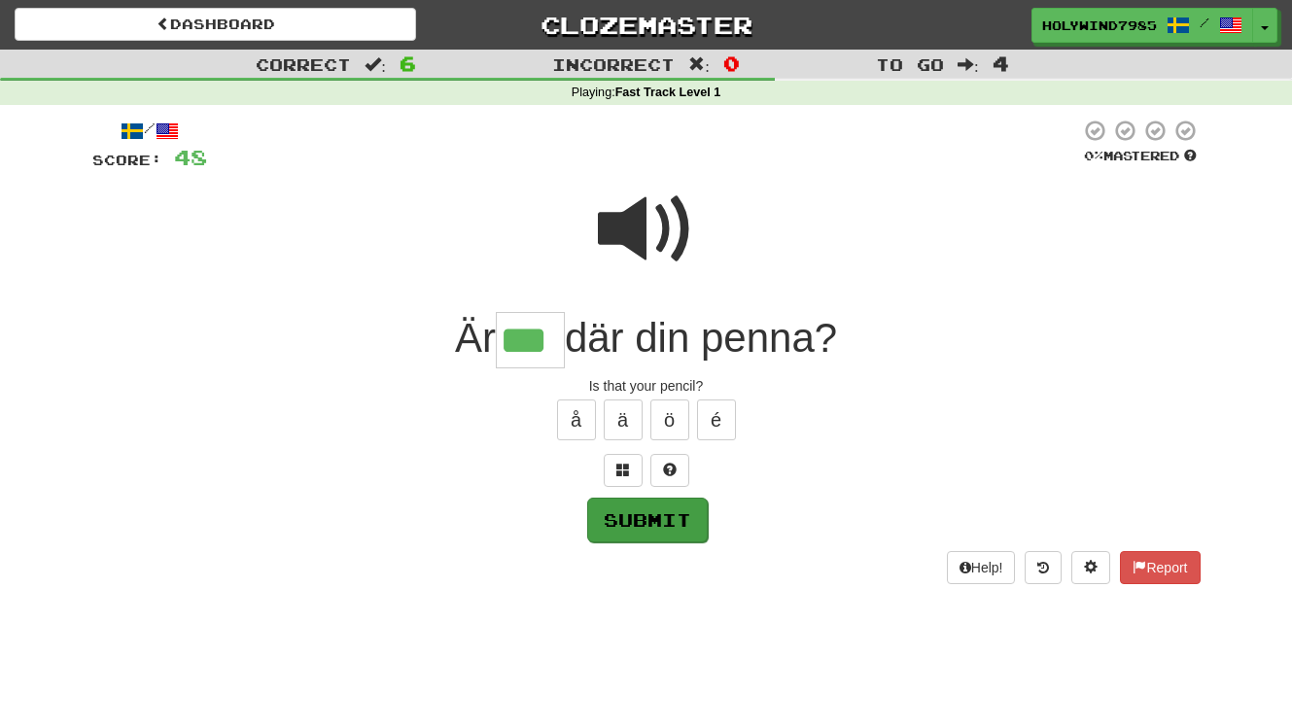
type input "***"
click at [645, 533] on button "Submit" at bounding box center [647, 520] width 121 height 45
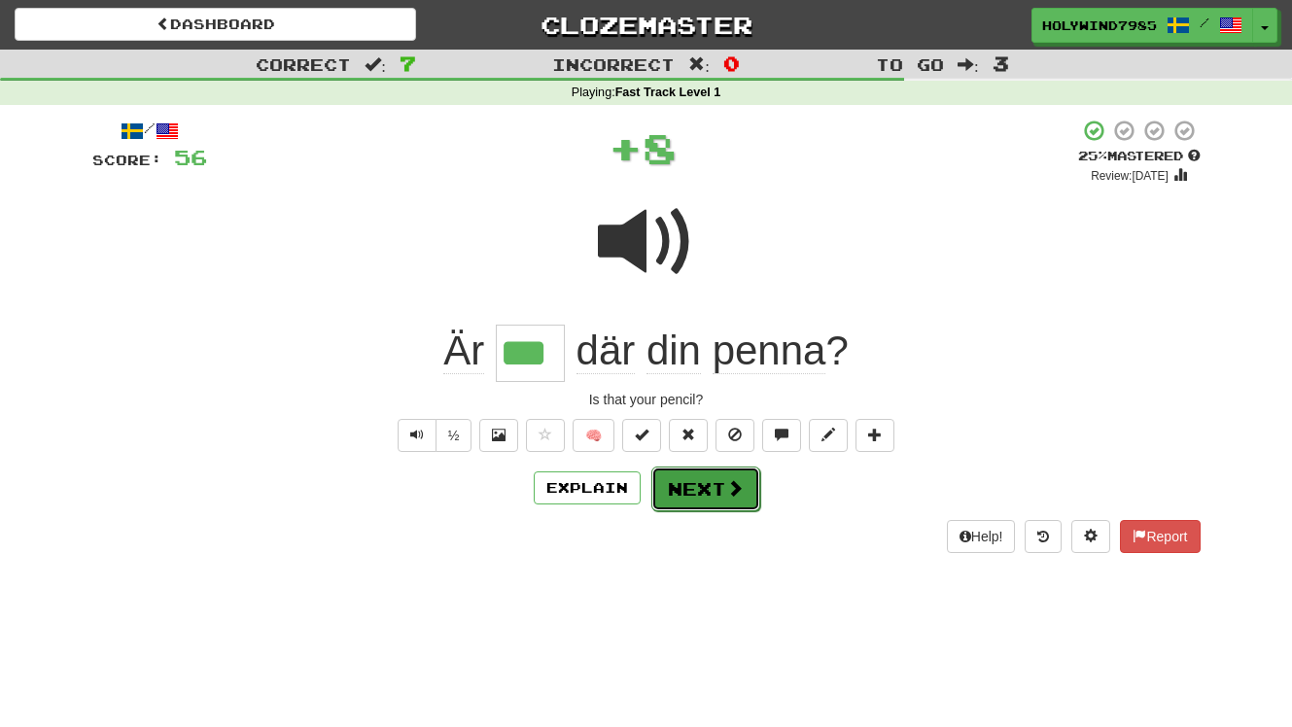
click at [702, 484] on button "Next" at bounding box center [705, 489] width 109 height 45
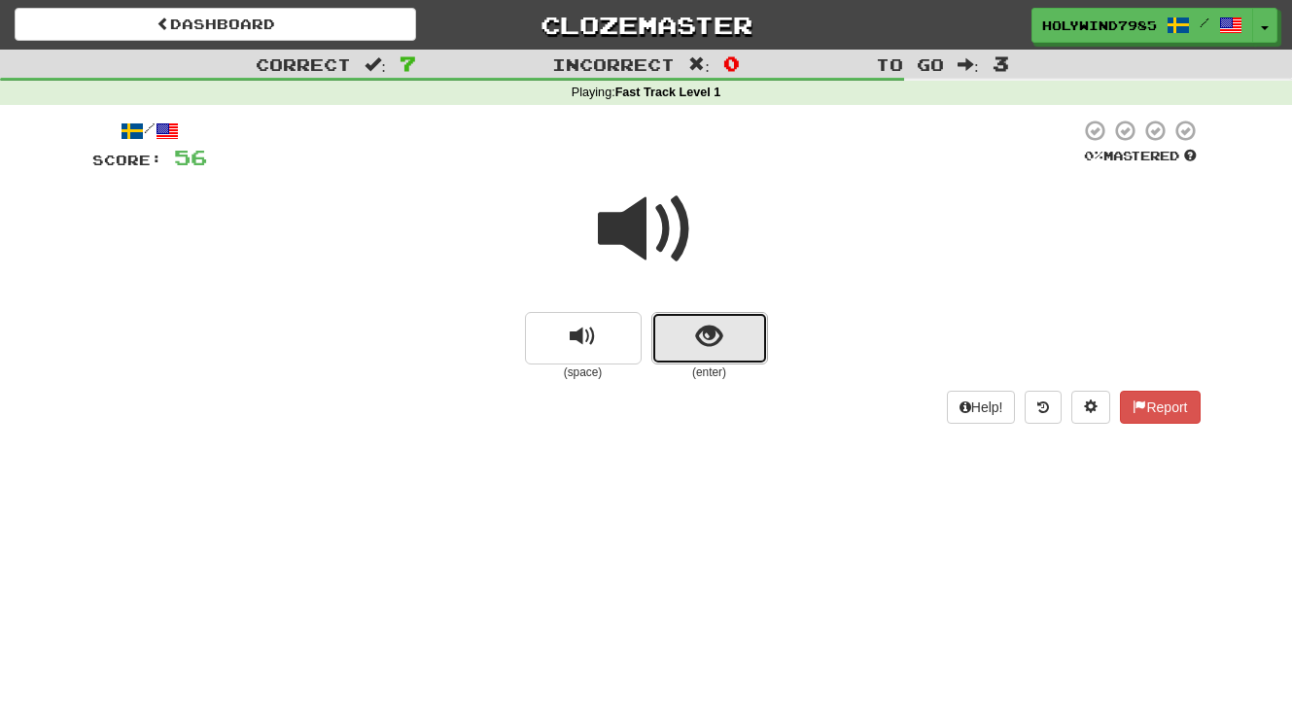
click at [699, 348] on span "show sentence" at bounding box center [709, 337] width 26 height 26
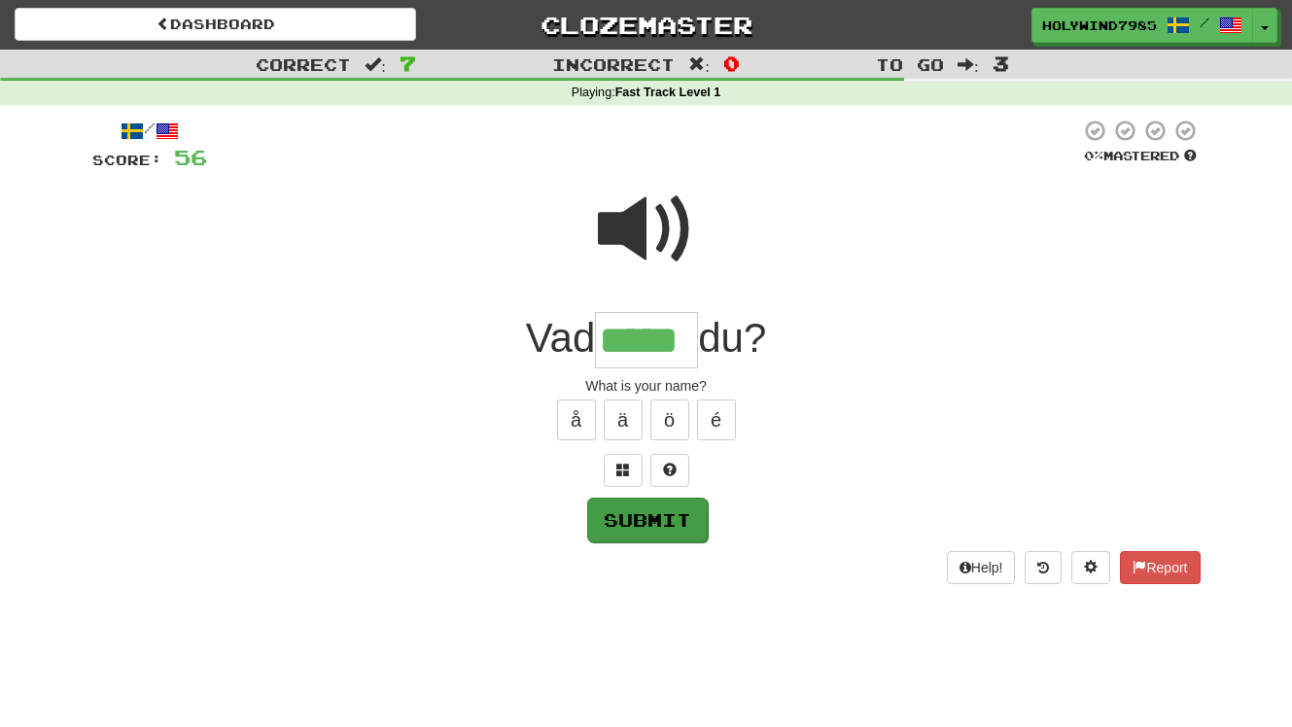
type input "*****"
click at [659, 529] on button "Submit" at bounding box center [647, 520] width 121 height 45
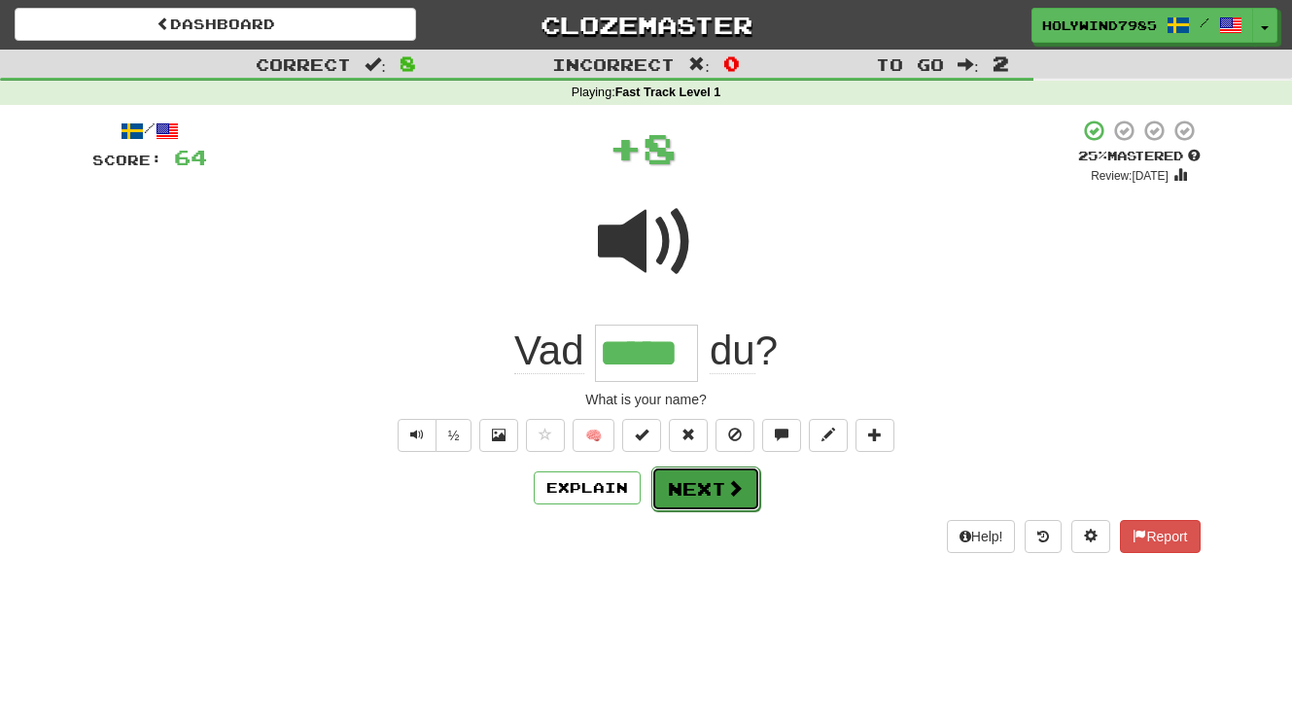
click at [731, 479] on span at bounding box center [735, 488] width 18 height 18
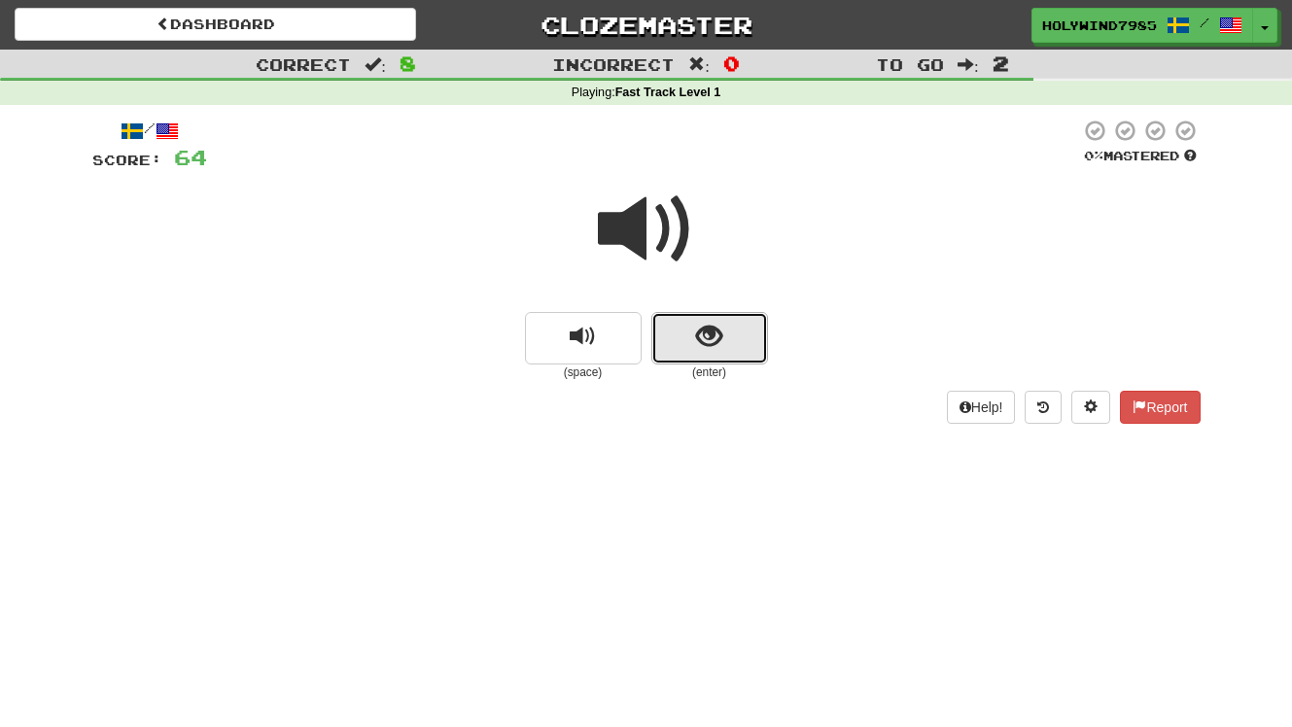
click at [701, 341] on span "show sentence" at bounding box center [709, 337] width 26 height 26
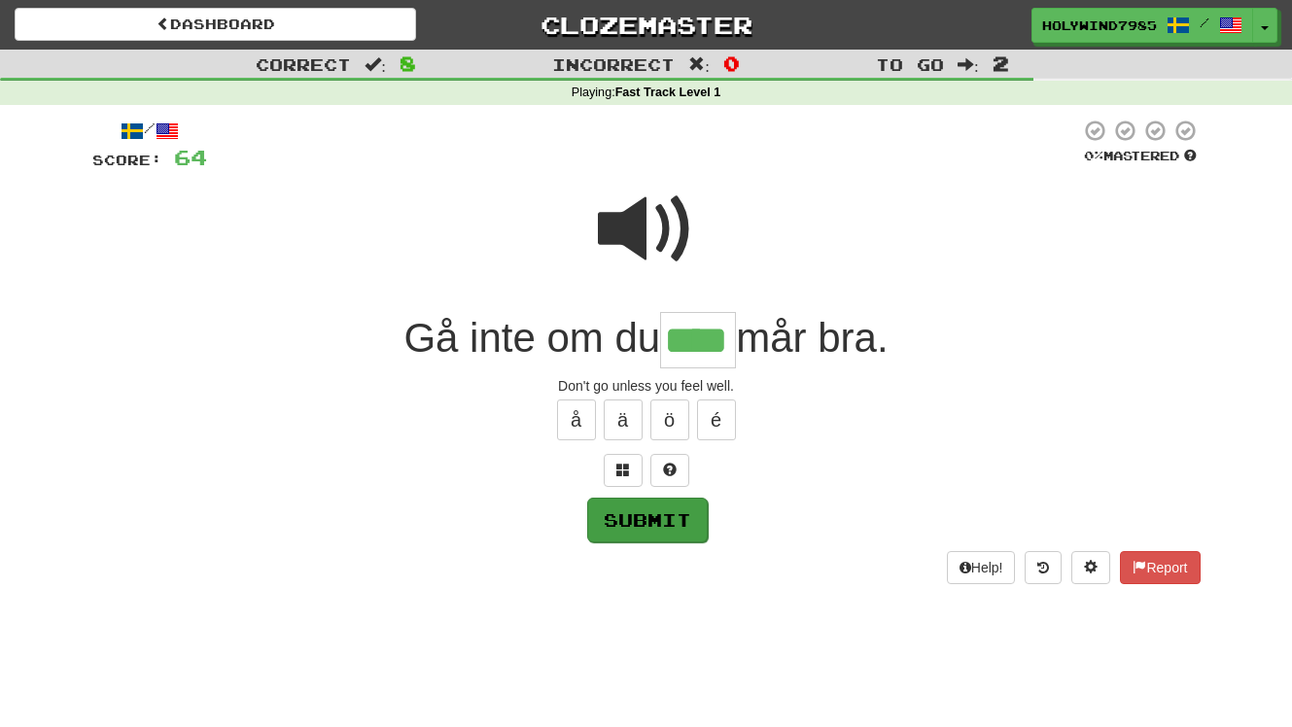
type input "****"
click at [651, 528] on button "Submit" at bounding box center [647, 520] width 121 height 45
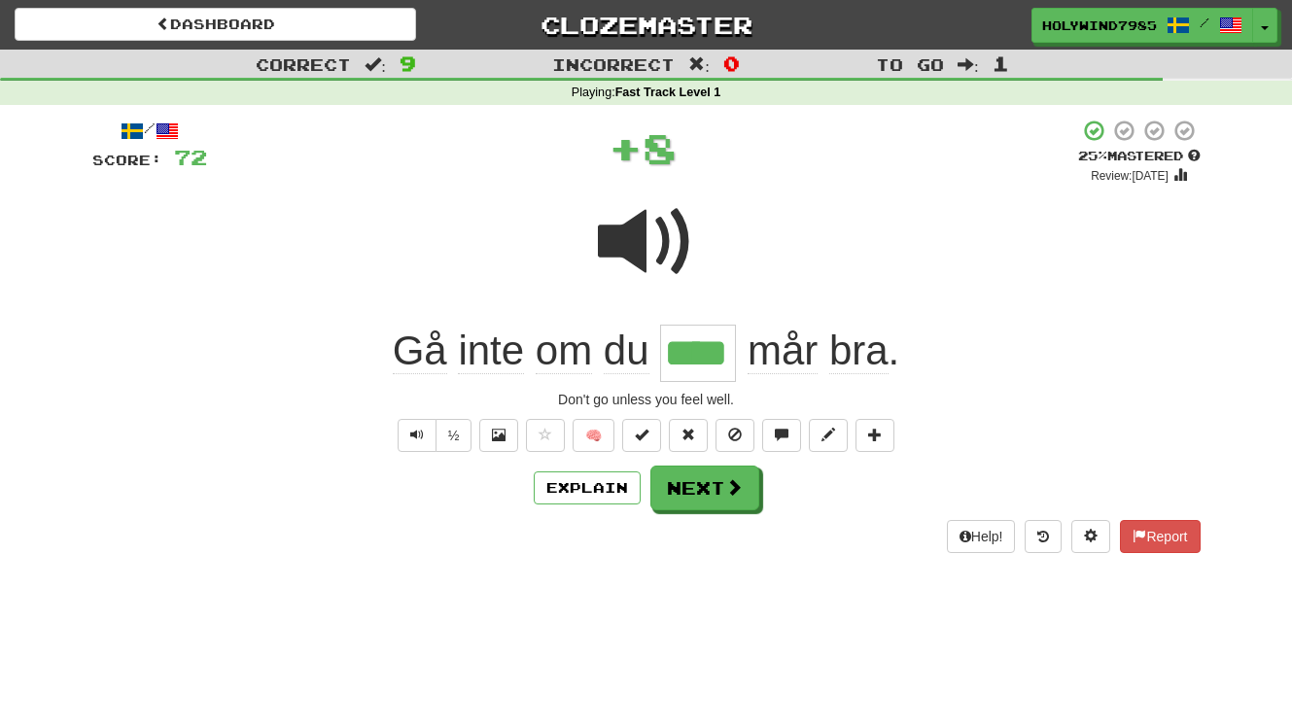
click at [717, 463] on div "/ Score: 72 + 8 25 % Mastered Review: [DATE] Gå inte om du **** mår bra . Don't…" at bounding box center [646, 336] width 1108 height 434
click at [716, 494] on button "Next" at bounding box center [705, 489] width 109 height 45
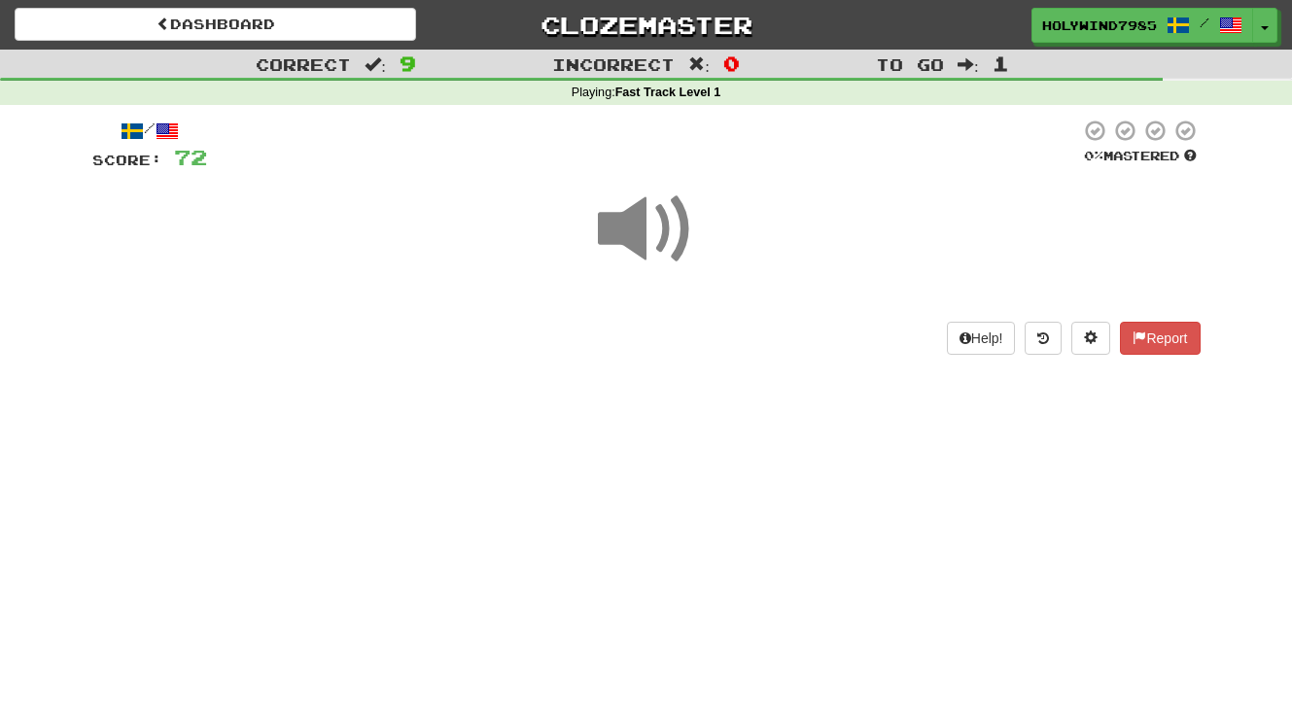
click at [646, 222] on span at bounding box center [646, 229] width 97 height 97
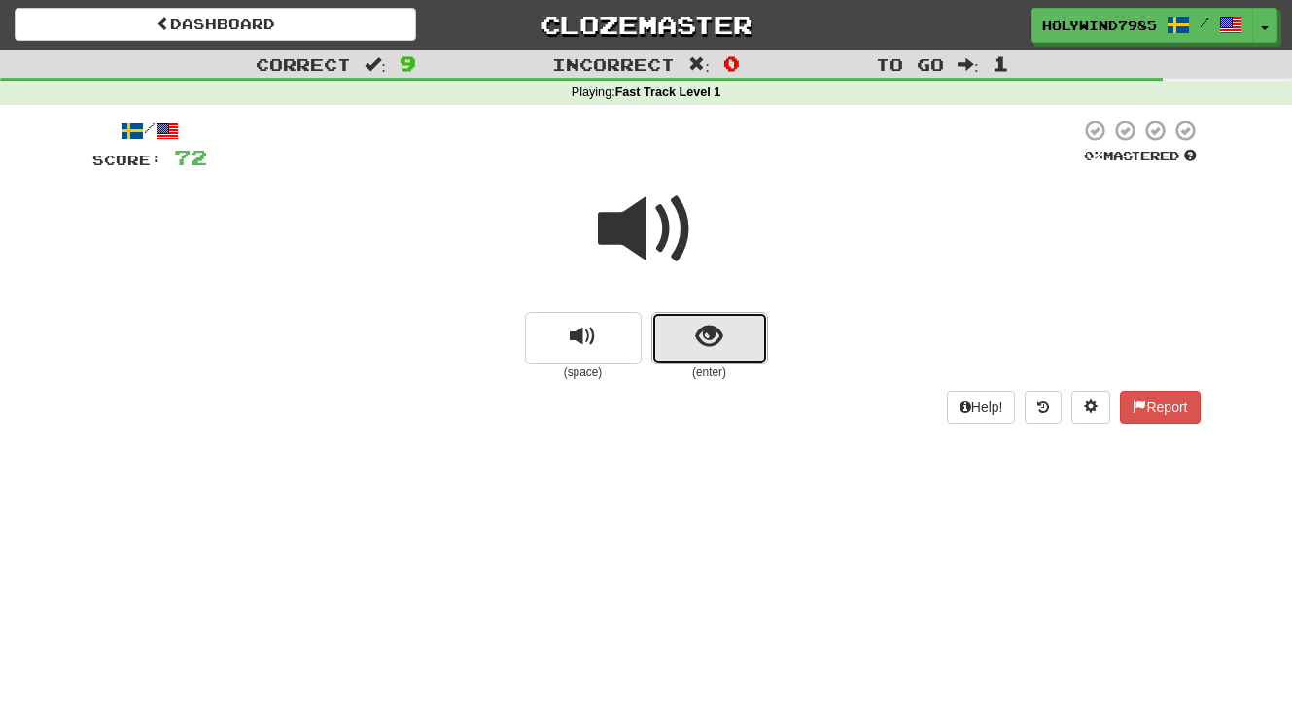
click at [702, 346] on span "show sentence" at bounding box center [709, 337] width 26 height 26
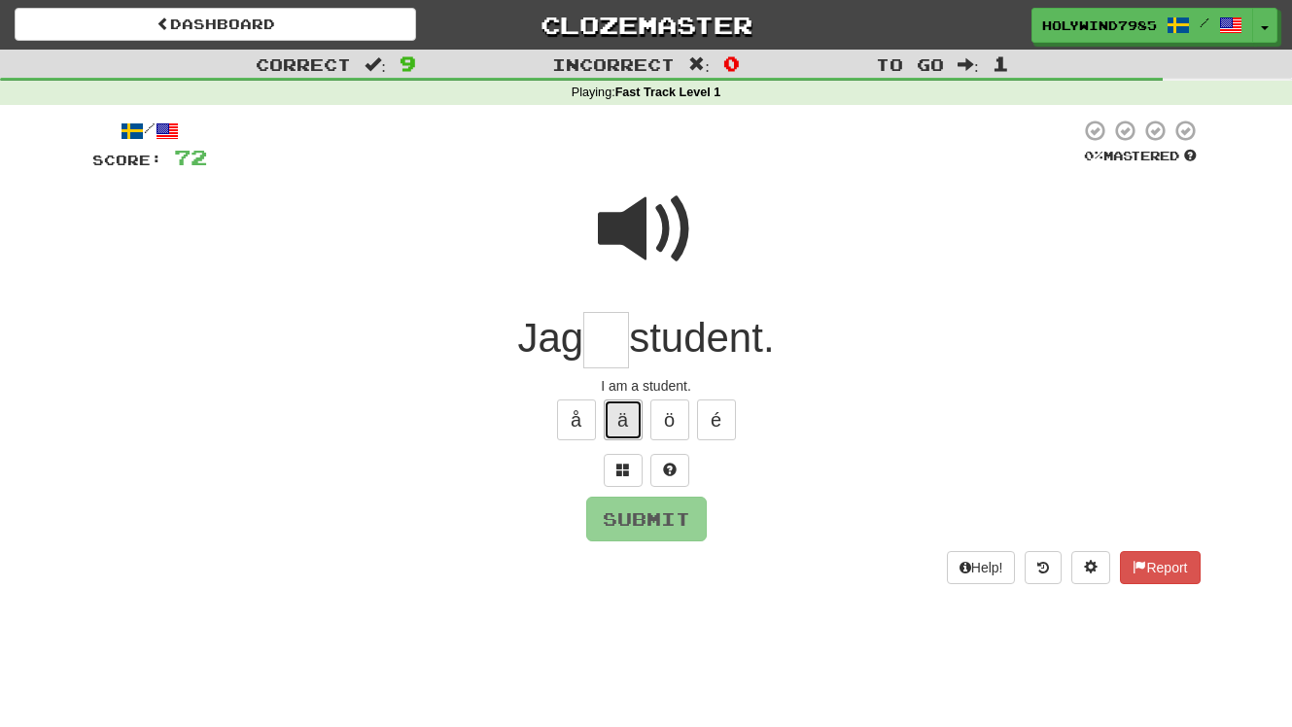
click at [621, 421] on button "ä" at bounding box center [623, 420] width 39 height 41
type input "**"
click at [671, 510] on button "Submit" at bounding box center [647, 520] width 121 height 45
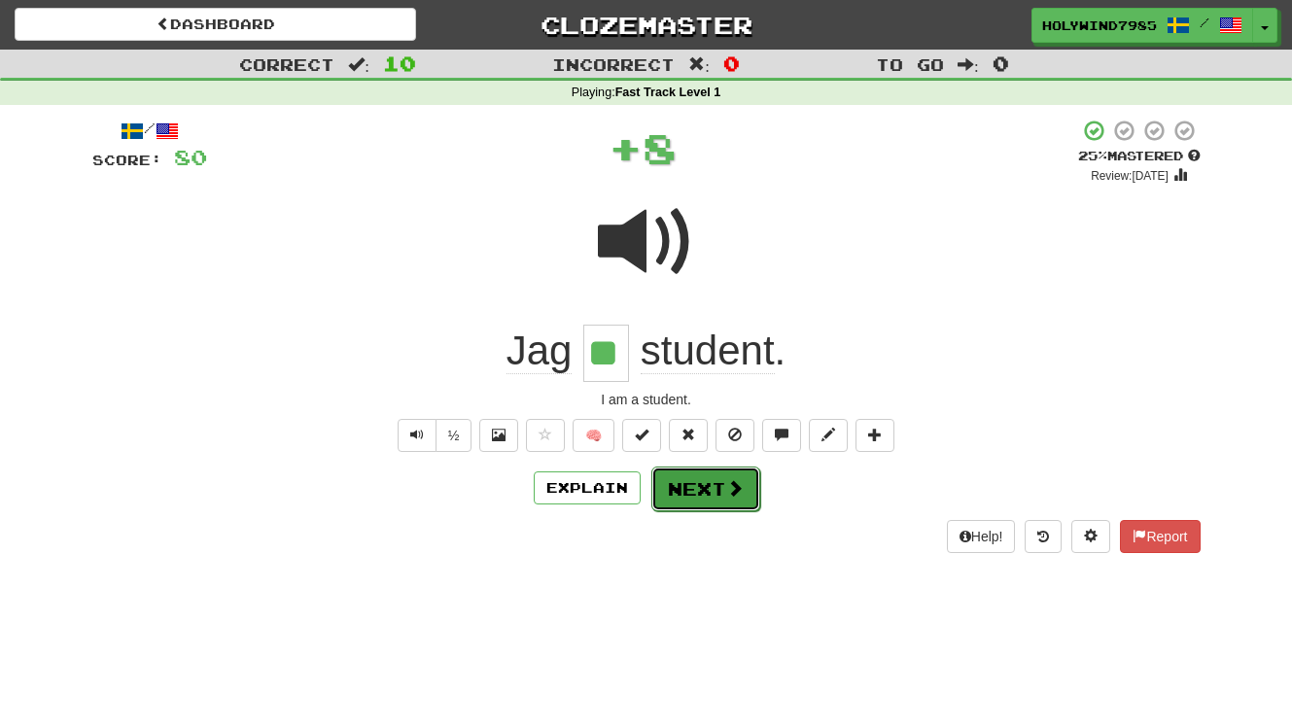
click at [720, 495] on button "Next" at bounding box center [705, 489] width 109 height 45
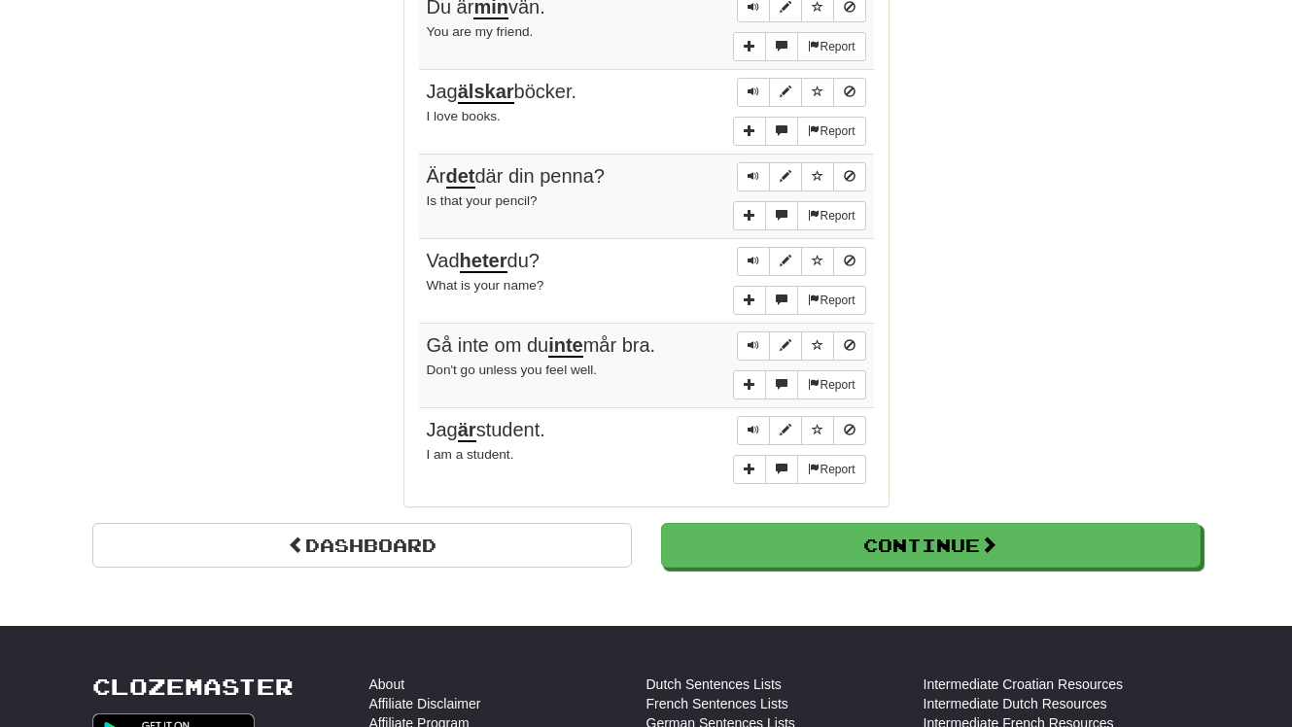
scroll to position [1504, 0]
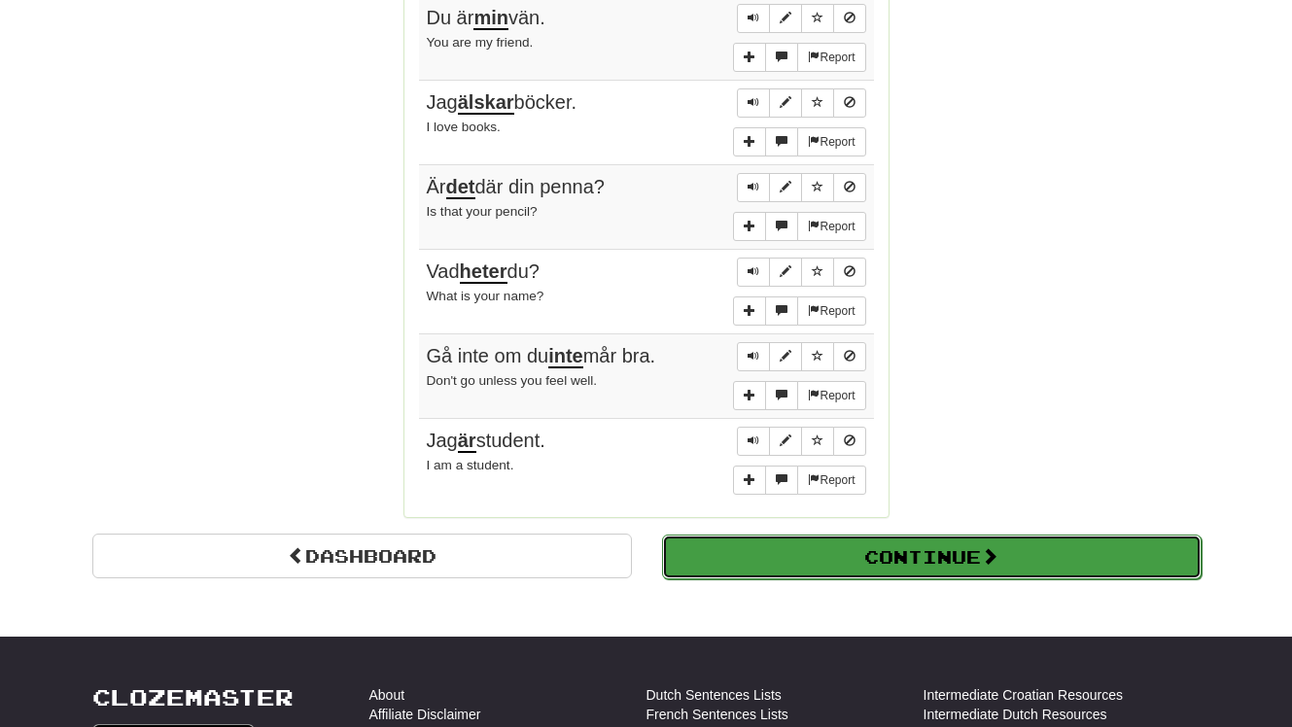
click at [768, 553] on button "Continue" at bounding box center [932, 557] width 540 height 45
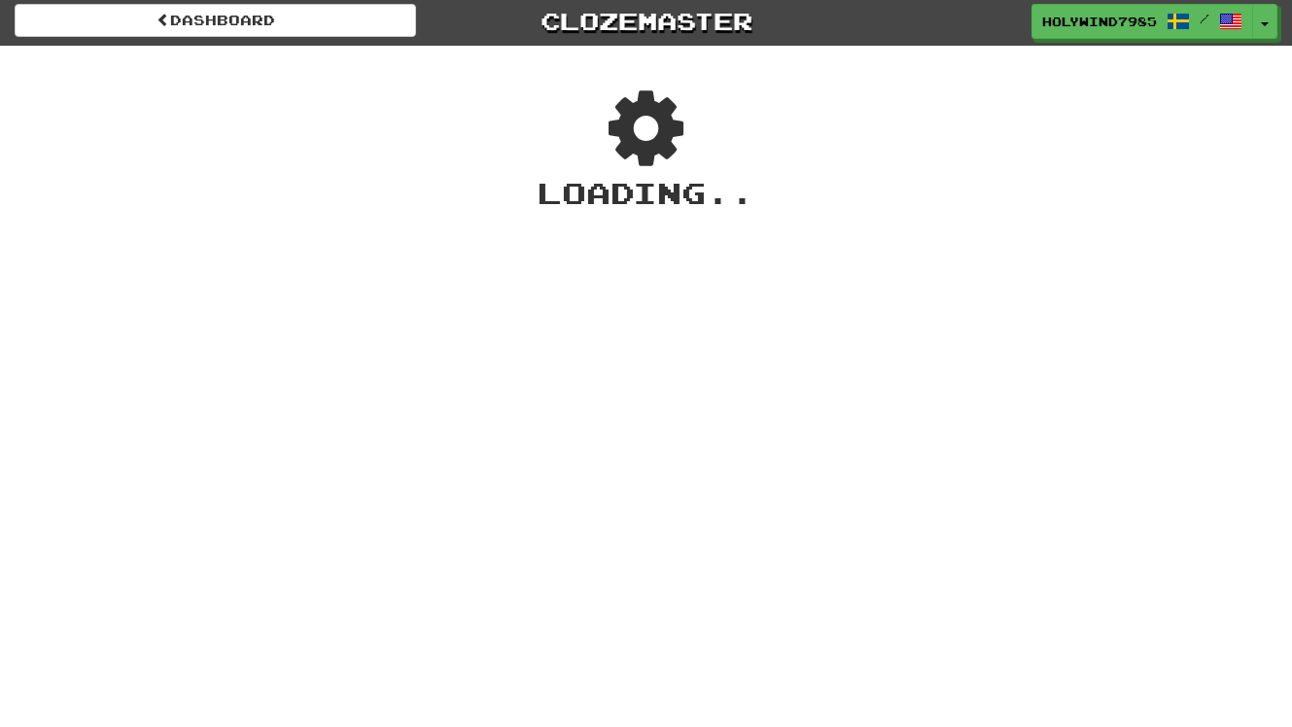
scroll to position [0, 0]
